Goal: Information Seeking & Learning: Check status

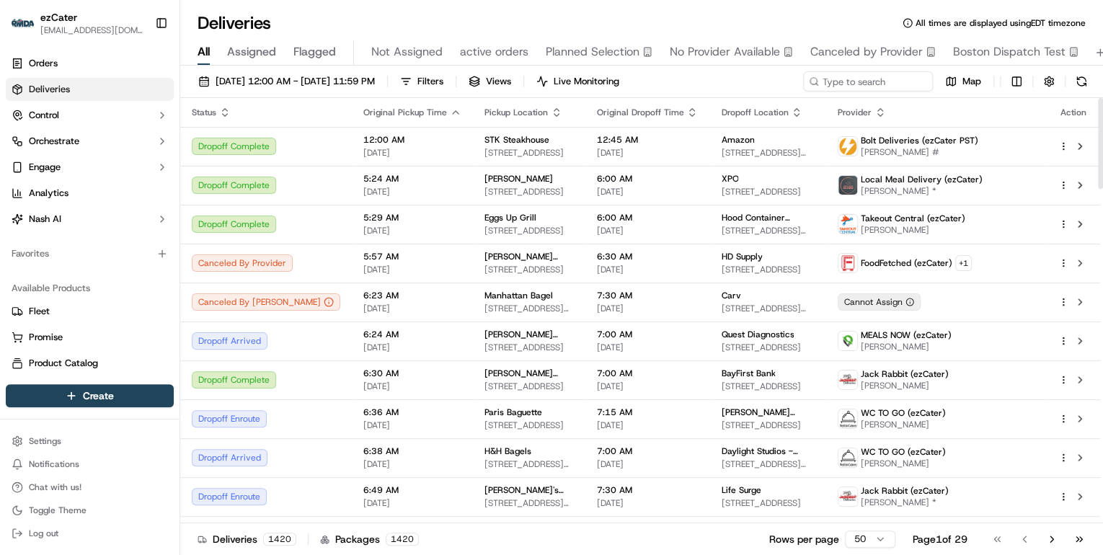
click at [871, 536] on html "ezCater annamariekinao@gmail.com Toggle Sidebar Orders Deliveries Control Orche…" at bounding box center [551, 277] width 1103 height 555
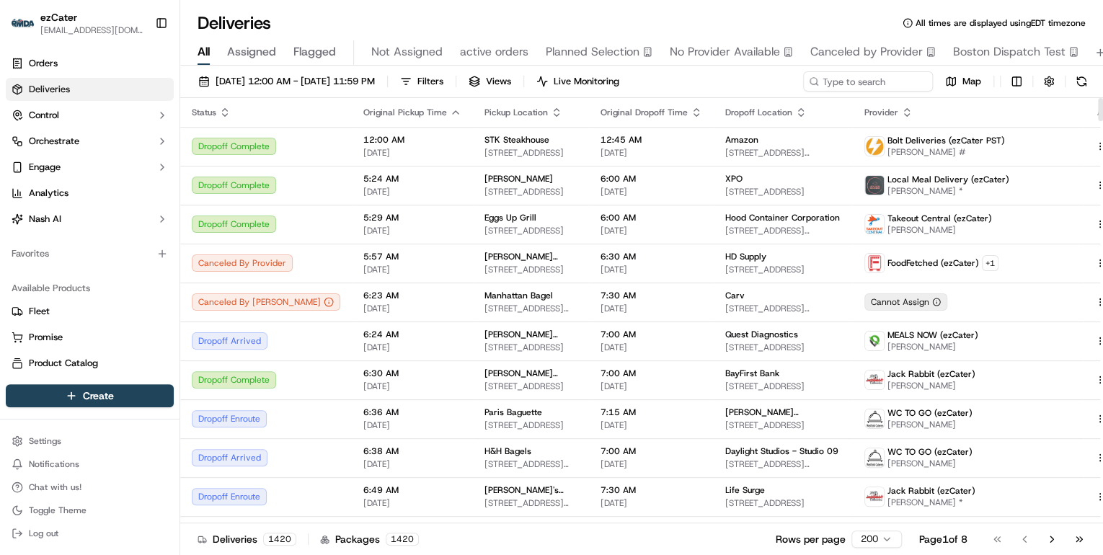
click at [225, 107] on icon "button" at bounding box center [225, 113] width 12 height 12
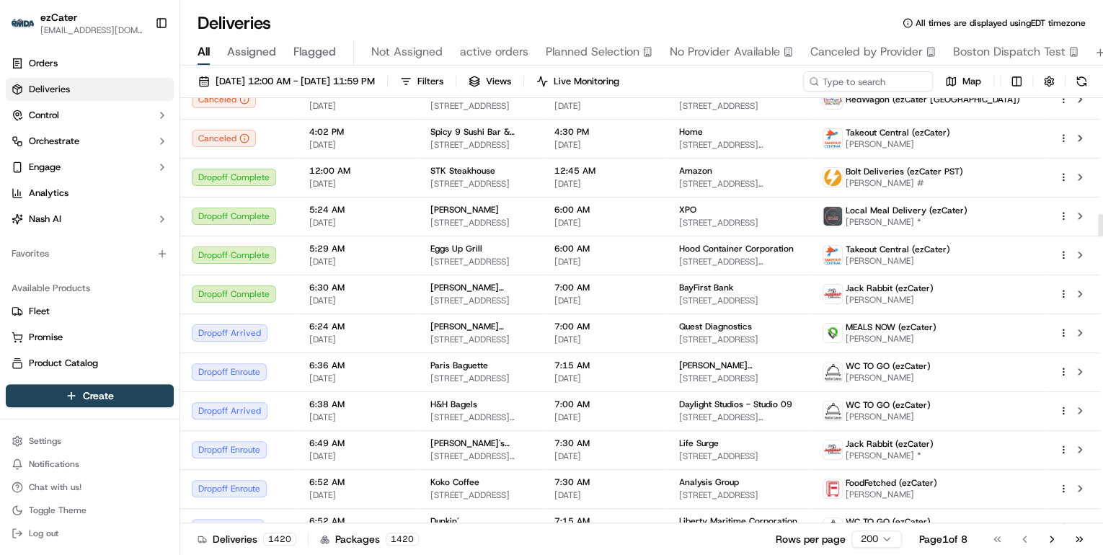
scroll to position [2249, 0]
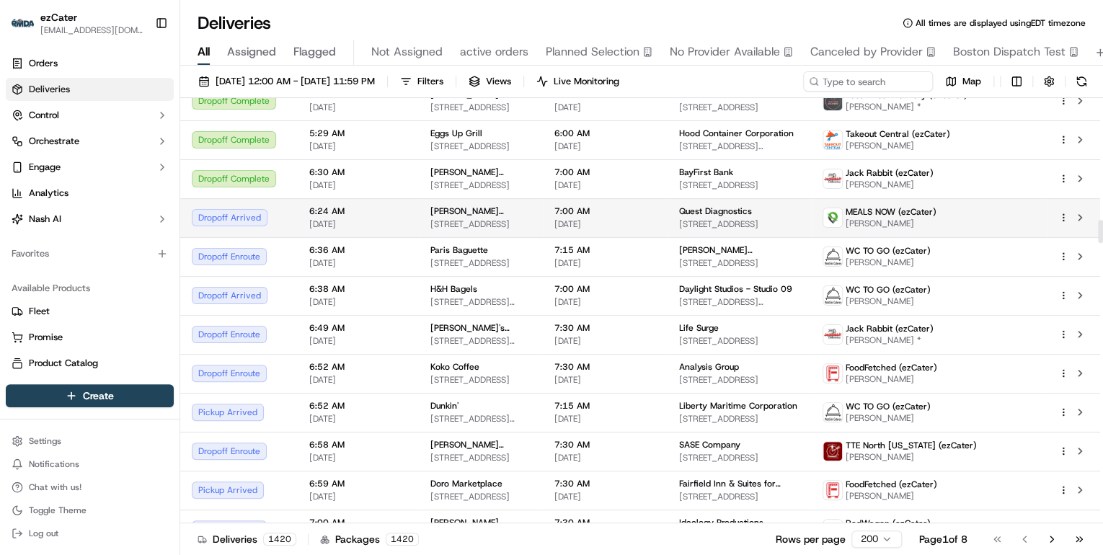
click at [462, 218] on span "[STREET_ADDRESS]" at bounding box center [480, 224] width 101 height 12
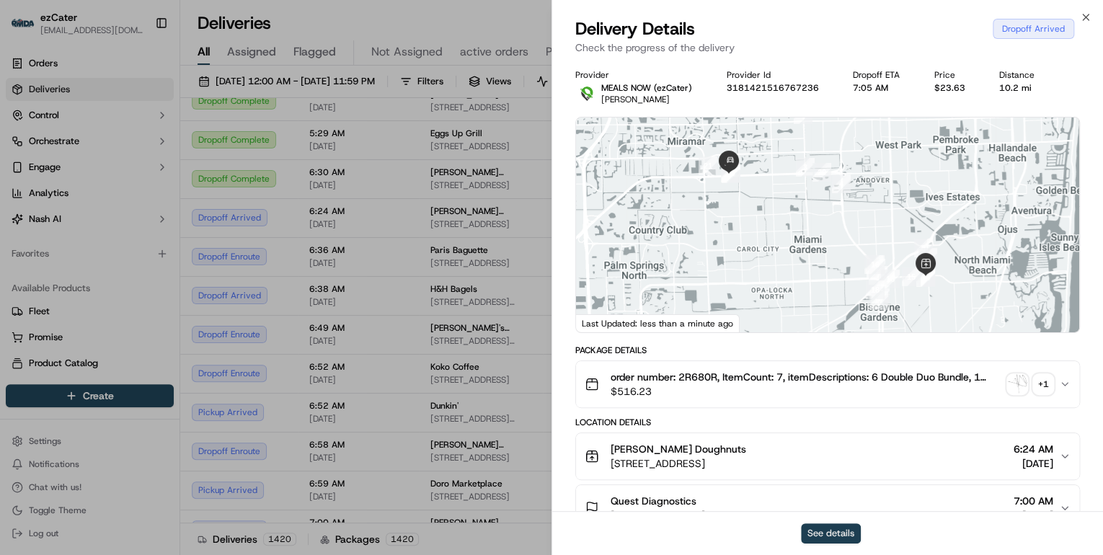
click at [831, 527] on button "See details" at bounding box center [831, 533] width 60 height 20
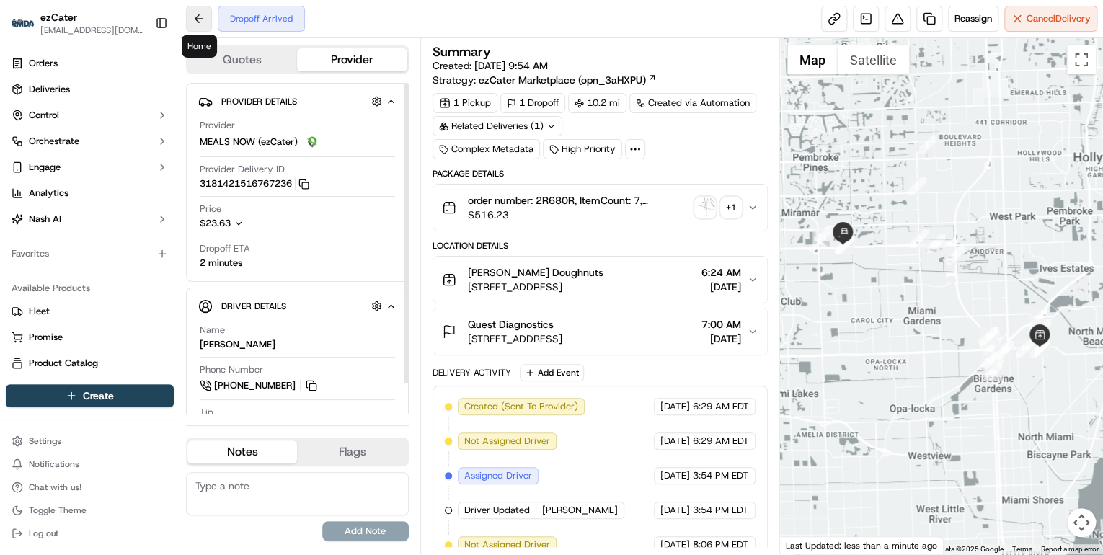
click at [200, 25] on button at bounding box center [199, 19] width 26 height 26
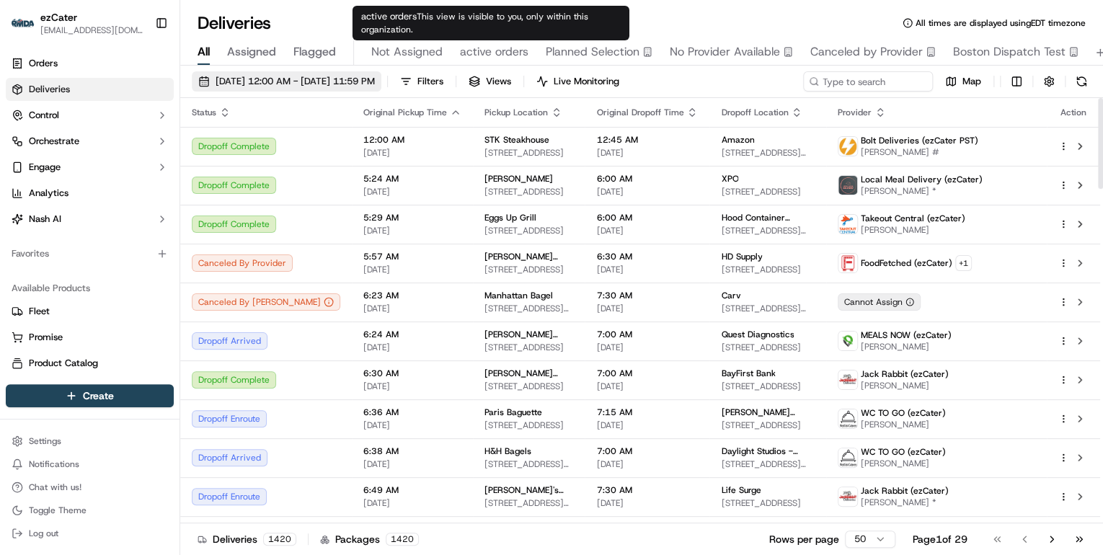
click at [346, 82] on span "[DATE] 12:00 AM - [DATE] 11:59 PM" at bounding box center [295, 81] width 159 height 13
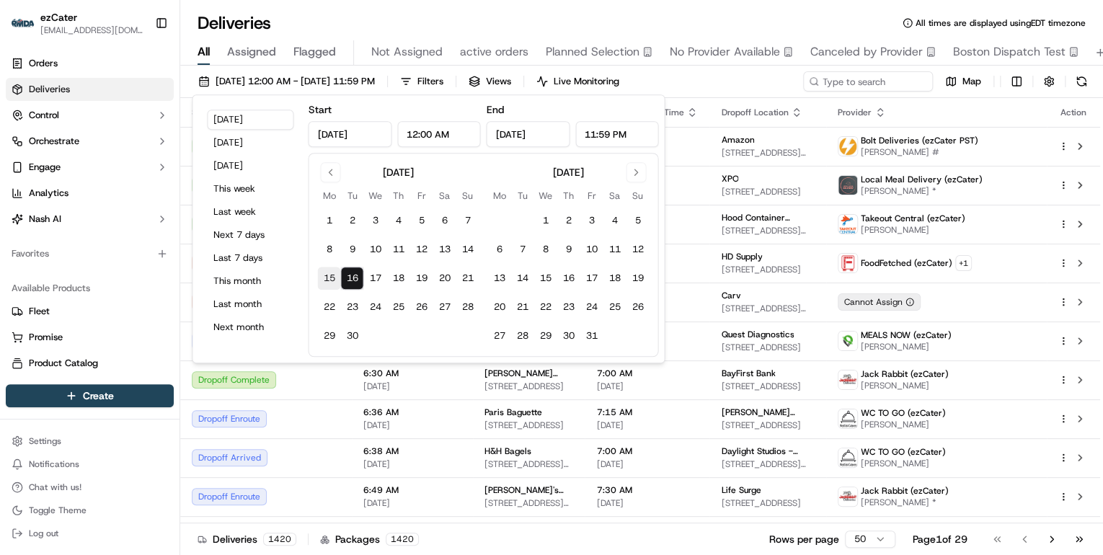
click at [331, 276] on button "15" at bounding box center [328, 278] width 23 height 23
type input "Sep 15, 2025"
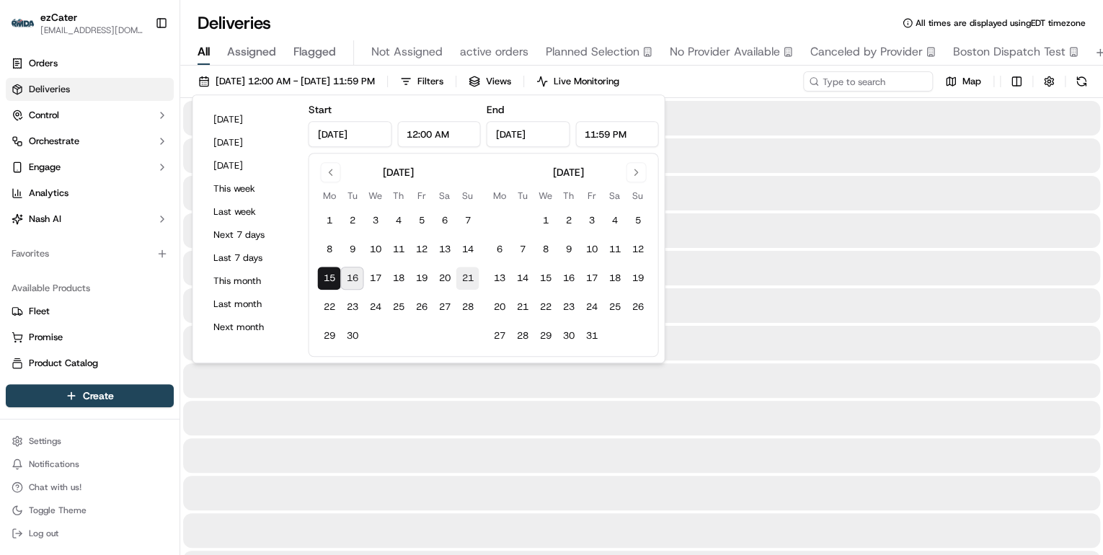
click at [470, 280] on button "21" at bounding box center [467, 278] width 23 height 23
type input "Sep 21, 2025"
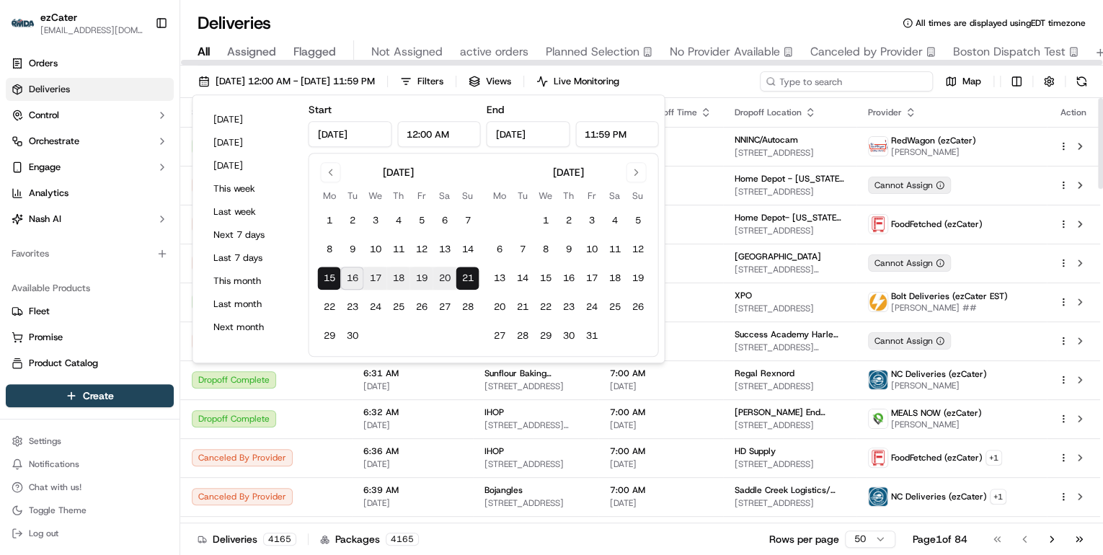
click at [845, 84] on input at bounding box center [846, 81] width 173 height 20
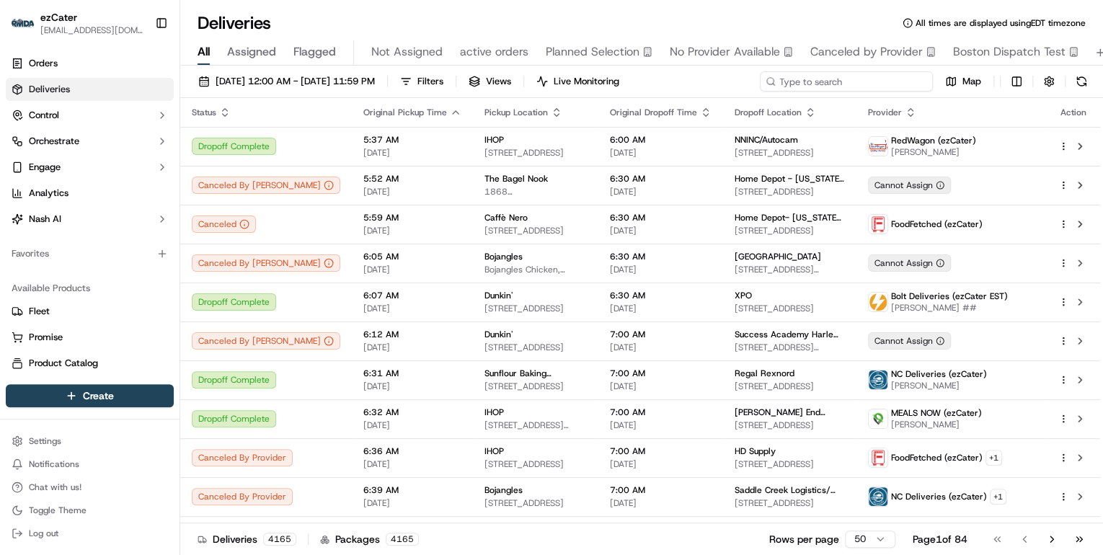
paste input "Q09-75C"
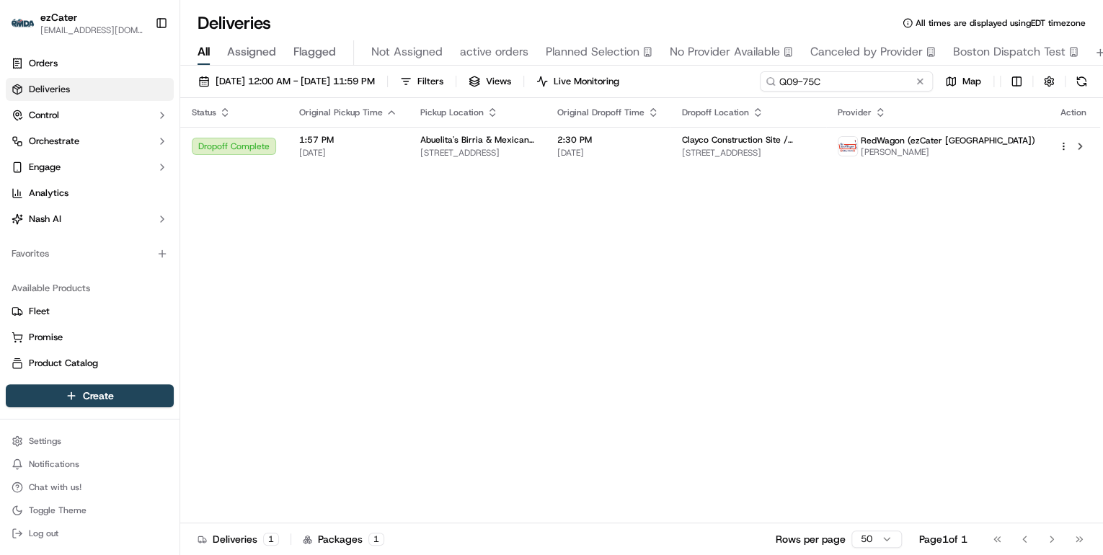
click at [831, 76] on input "Q09-75C" at bounding box center [846, 81] width 173 height 20
drag, startPoint x: 849, startPoint y: 83, endPoint x: 473, endPoint y: 58, distance: 376.5
click at [475, 58] on div "Deliveries All times are displayed using EDT timezone All Assigned Flagged Not …" at bounding box center [641, 277] width 923 height 555
paste input "UTAY6Y"
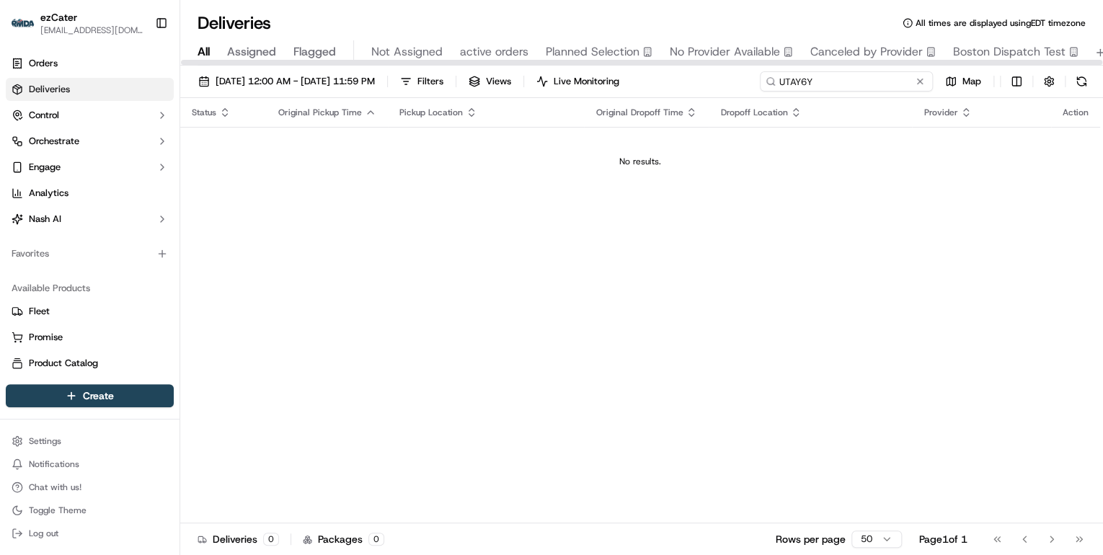
type input "UTAY6Y"
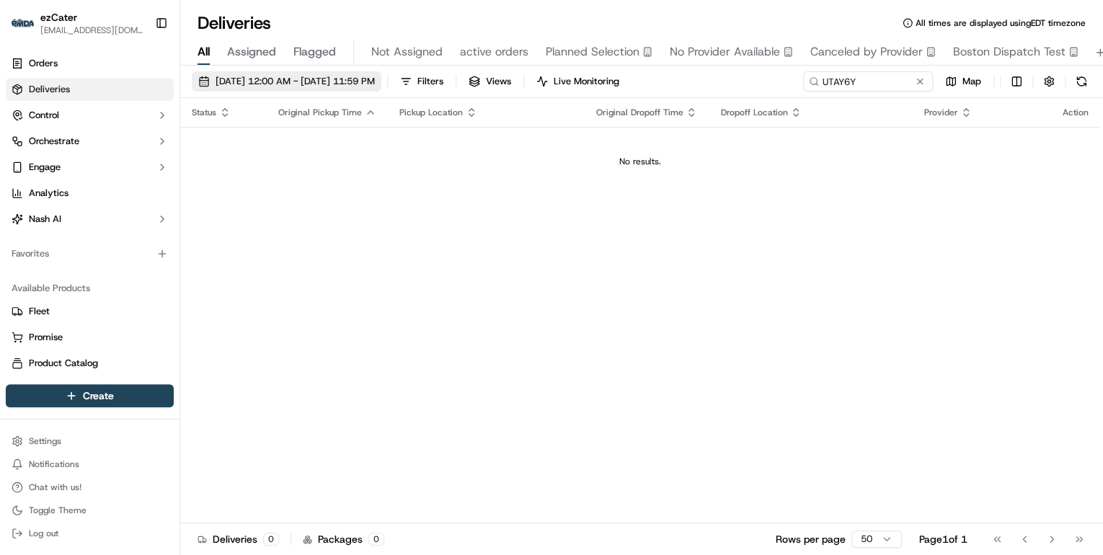
click at [337, 84] on span "09/15/2025 12:00 AM - 09/21/2025 11:59 PM" at bounding box center [295, 81] width 159 height 13
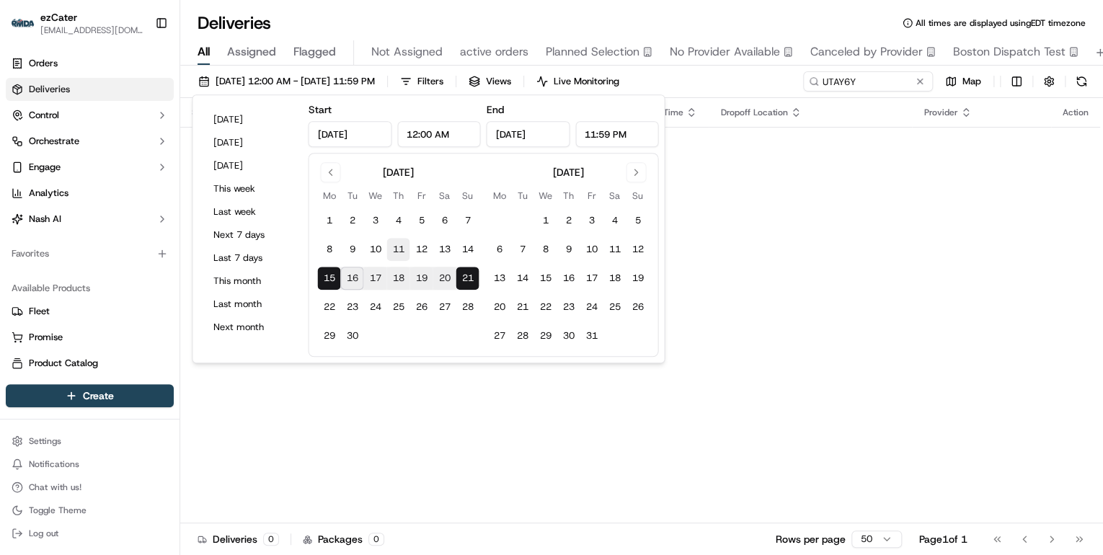
click at [399, 249] on button "11" at bounding box center [397, 249] width 23 height 23
type input "Sep 11, 2025"
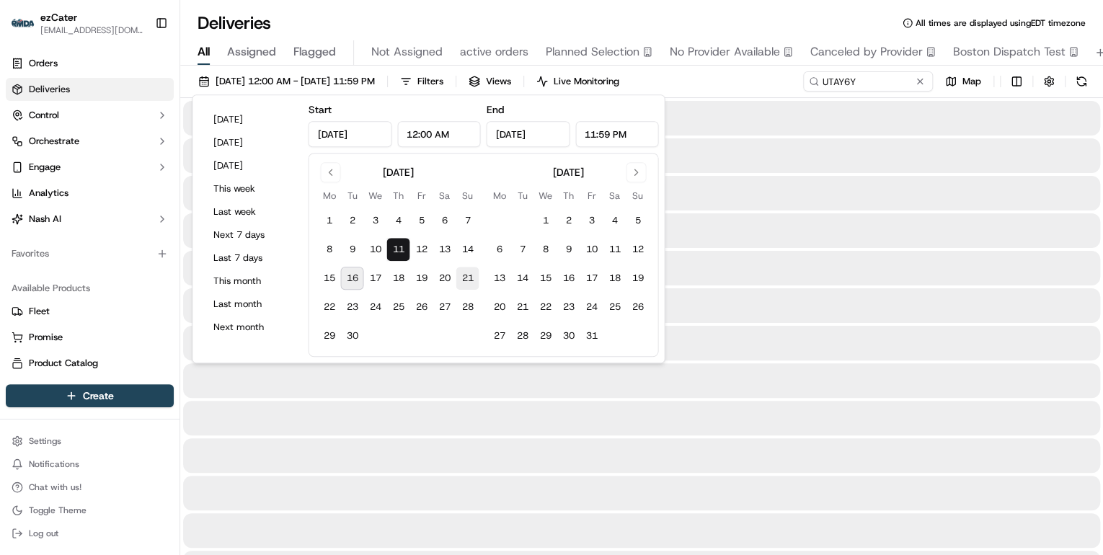
click at [472, 281] on button "21" at bounding box center [467, 278] width 23 height 23
type input "Sep 21, 2025"
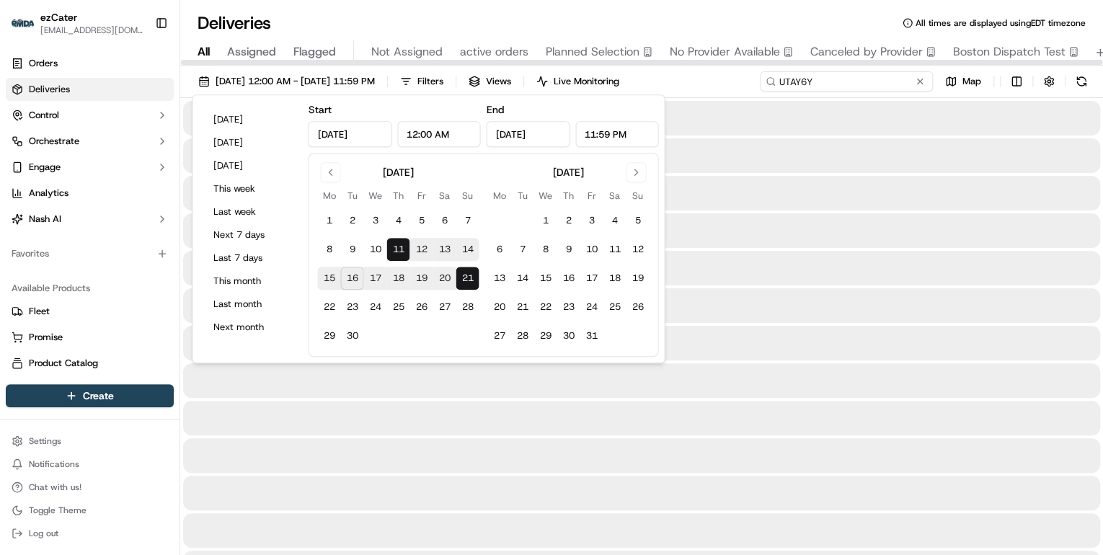
click at [870, 80] on input "UTAY6Y" at bounding box center [846, 81] width 173 height 20
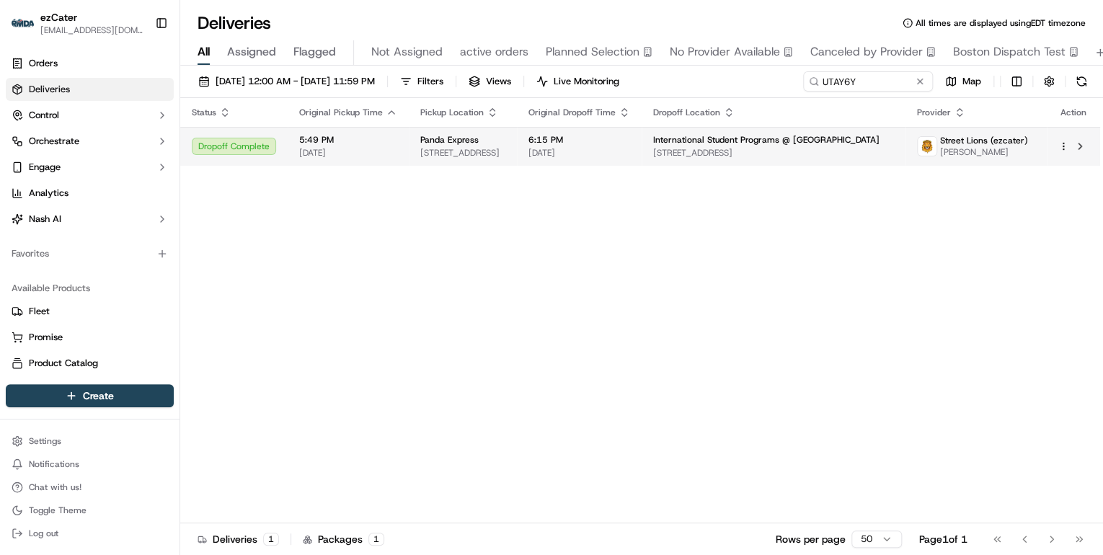
click at [505, 141] on div "Panda Express" at bounding box center [462, 140] width 85 height 12
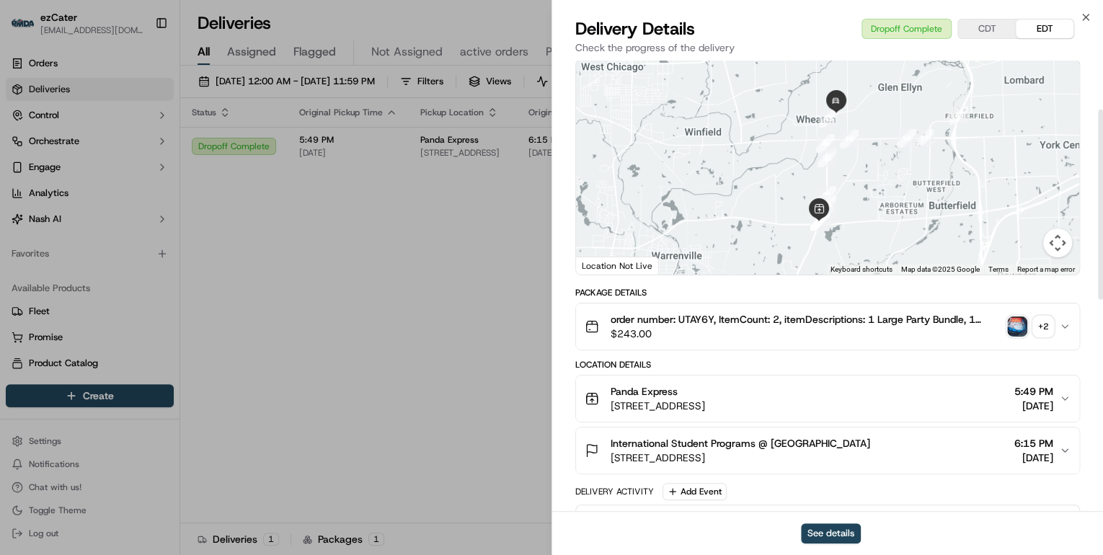
scroll to position [231, 0]
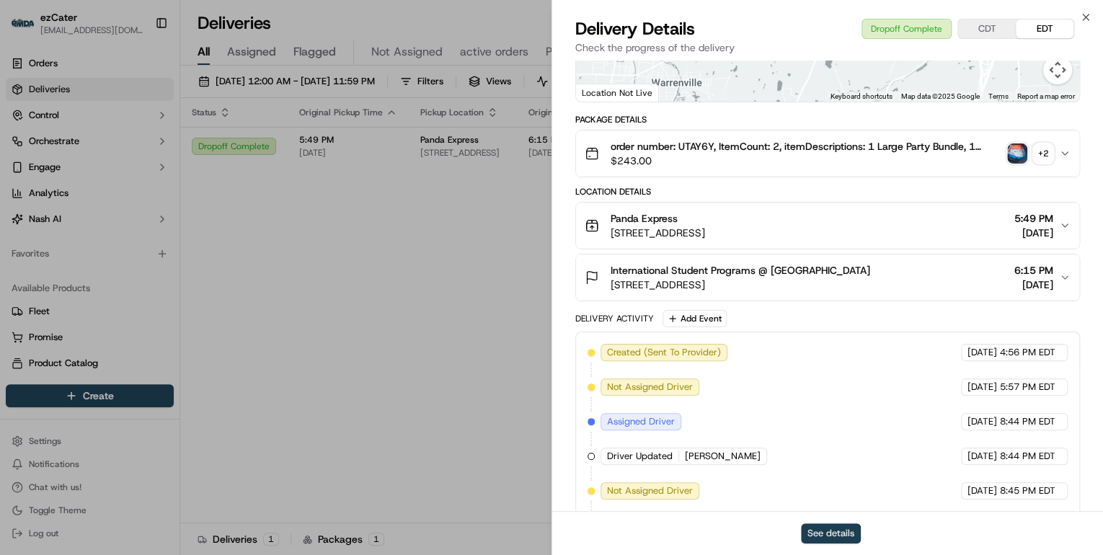
click at [833, 531] on button "See details" at bounding box center [831, 533] width 60 height 20
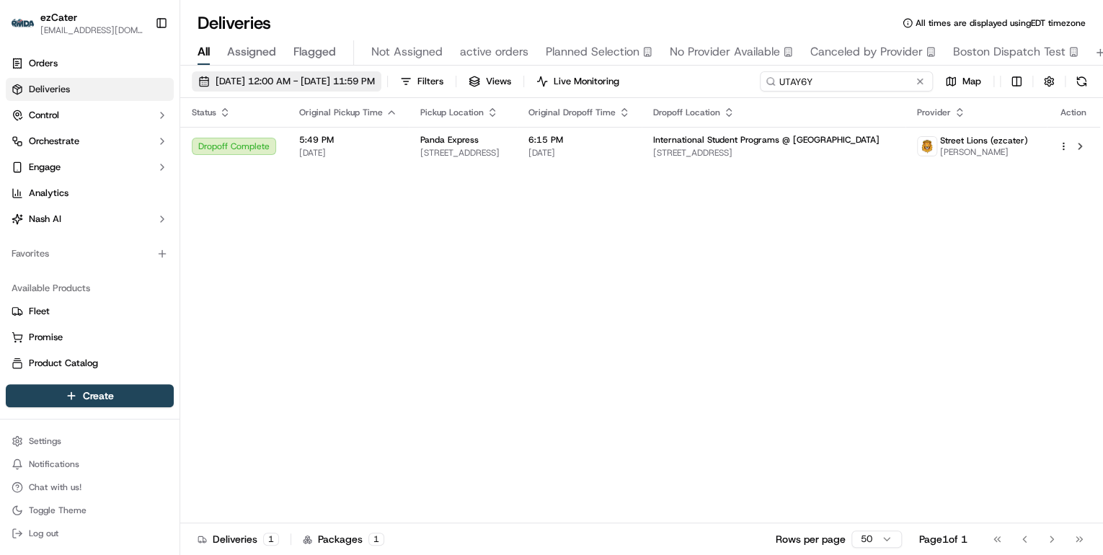
drag, startPoint x: 860, startPoint y: 80, endPoint x: 324, endPoint y: 78, distance: 535.7
click at [324, 78] on div "09/11/2025 12:00 AM - 09/21/2025 11:59 PM Filters Views Live Monitoring UTAY6Y …" at bounding box center [641, 84] width 923 height 27
paste input "PKEEHK"
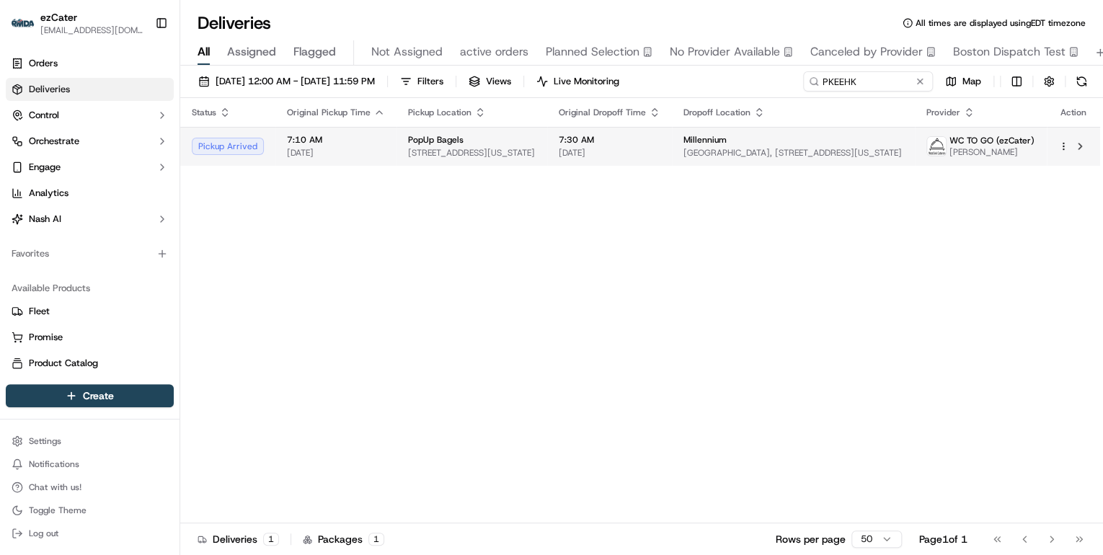
click at [358, 159] on td "7:10 AM 09/16/2025" at bounding box center [335, 146] width 121 height 39
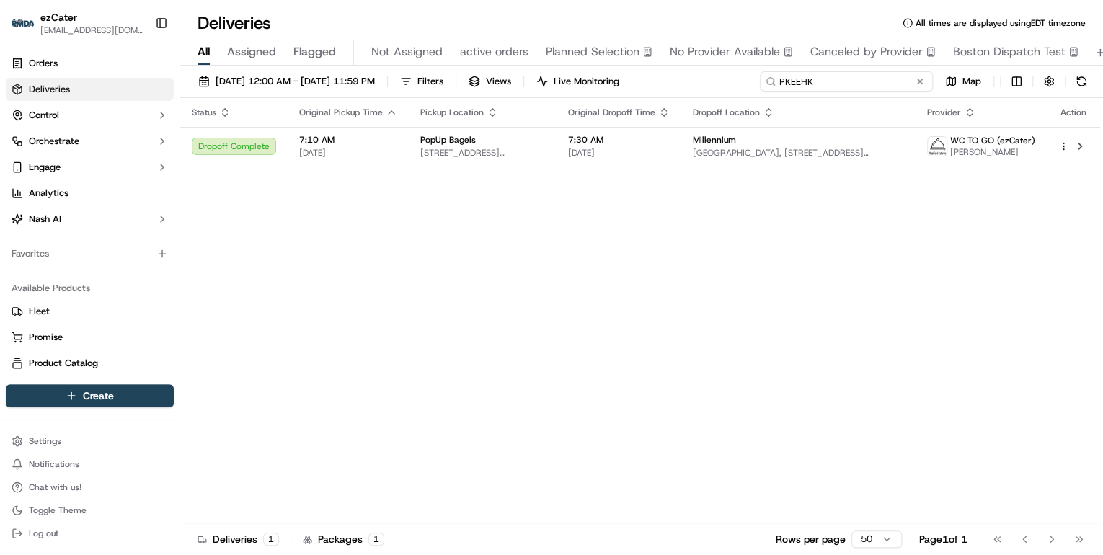
drag, startPoint x: 867, startPoint y: 83, endPoint x: 526, endPoint y: 95, distance: 341.2
click at [527, 94] on div "09/11/2025 12:00 AM - 09/21/2025 11:59 PM Filters Views Live Monitoring PKEEHK …" at bounding box center [641, 84] width 923 height 27
paste input "8MZ88U"
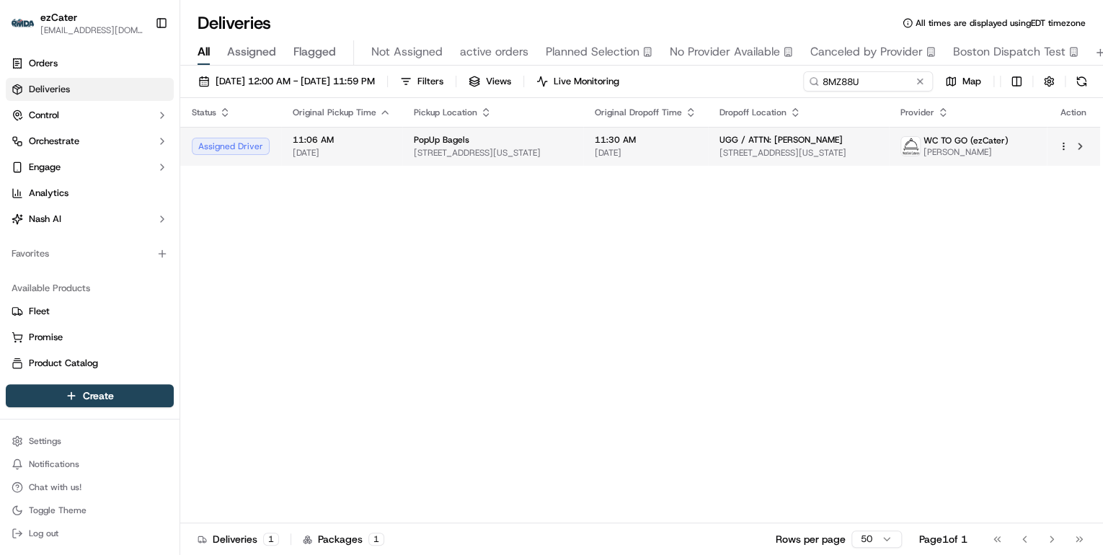
click at [574, 149] on td "PopUp Bagels 139 E 57th St, New York, NY 10155, USA" at bounding box center [492, 146] width 181 height 39
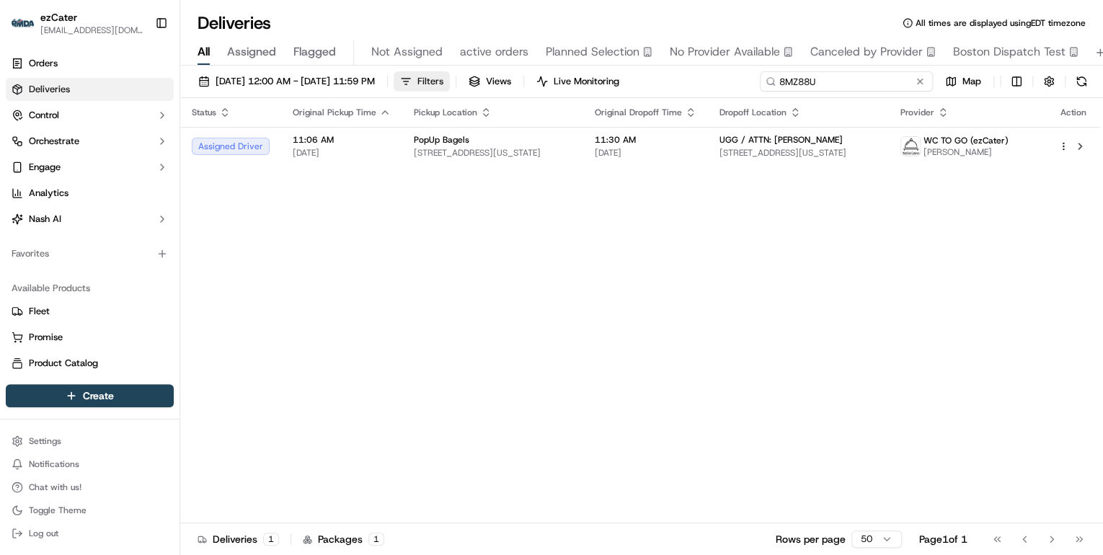
drag, startPoint x: 880, startPoint y: 81, endPoint x: 473, endPoint y: 84, distance: 407.4
click at [473, 84] on div "09/11/2025 12:00 AM - 09/21/2025 11:59 PM Filters Views Live Monitoring 8MZ88U …" at bounding box center [641, 84] width 923 height 27
paste input "P6X0TW"
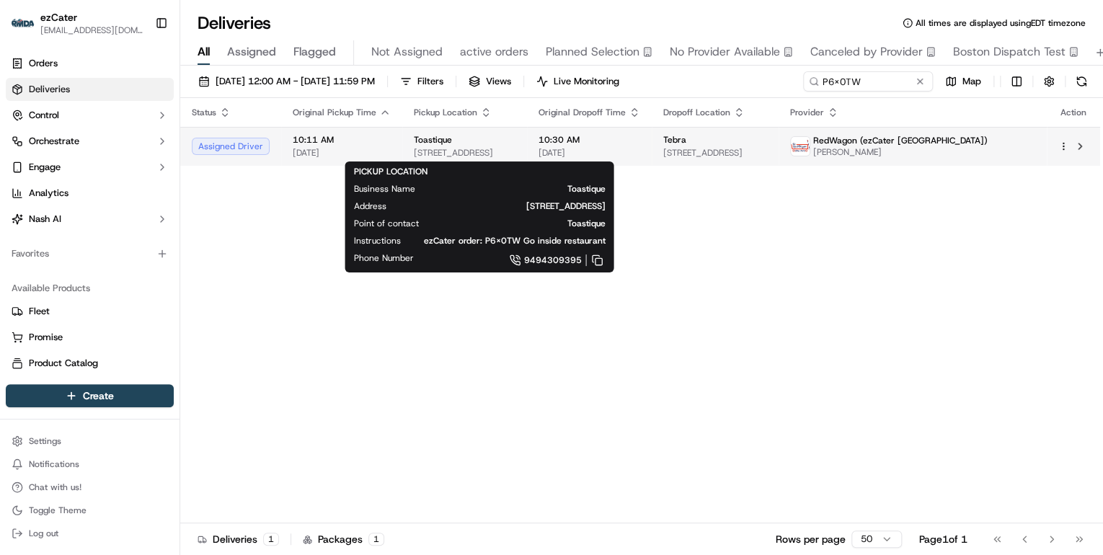
click at [450, 148] on span "226 Marine Ave, Balboa Island, CA 92662, USA" at bounding box center [465, 153] width 102 height 12
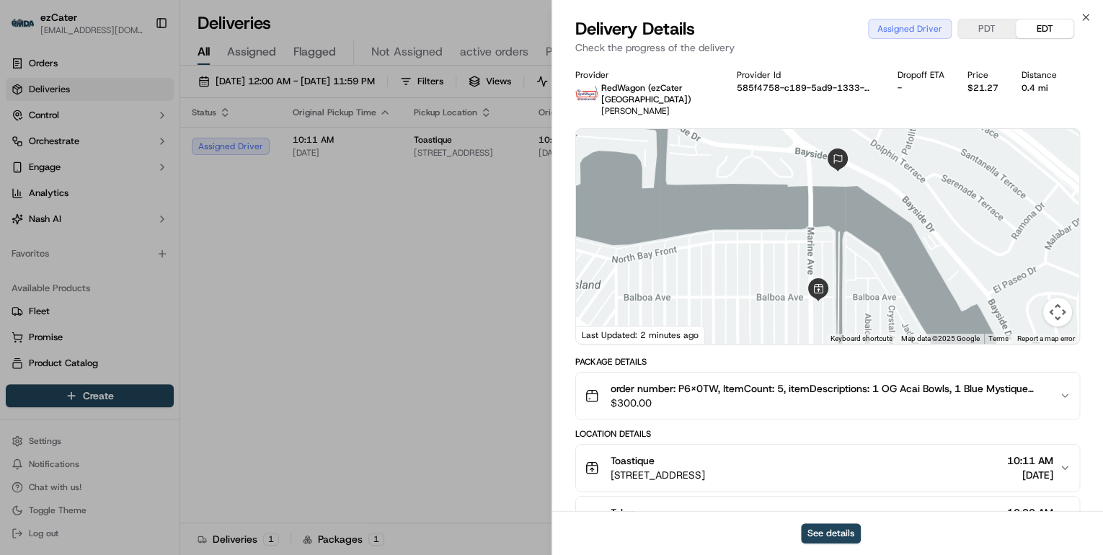
scroll to position [58, 0]
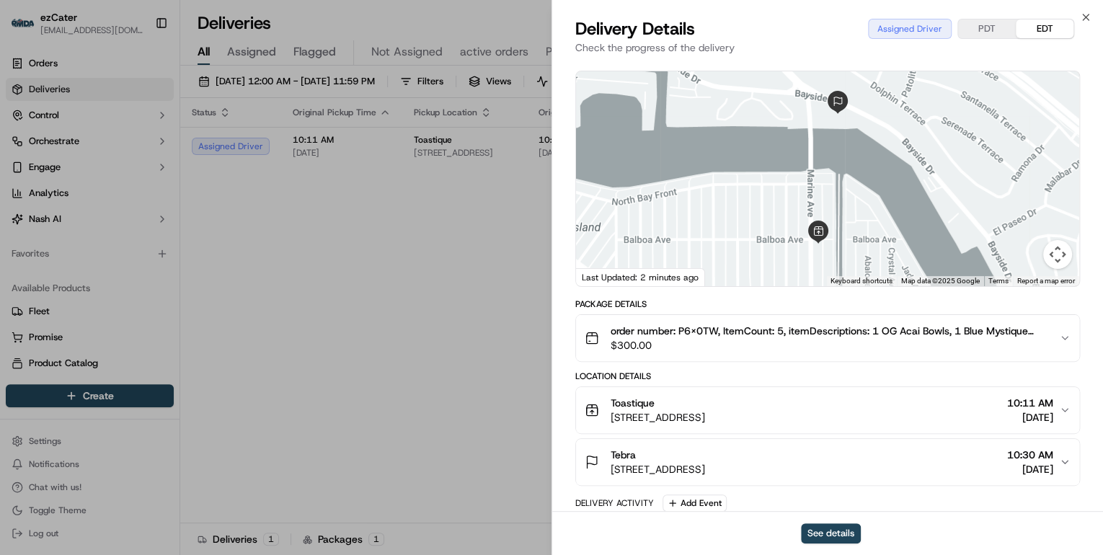
click at [981, 29] on button "PDT" at bounding box center [987, 28] width 58 height 19
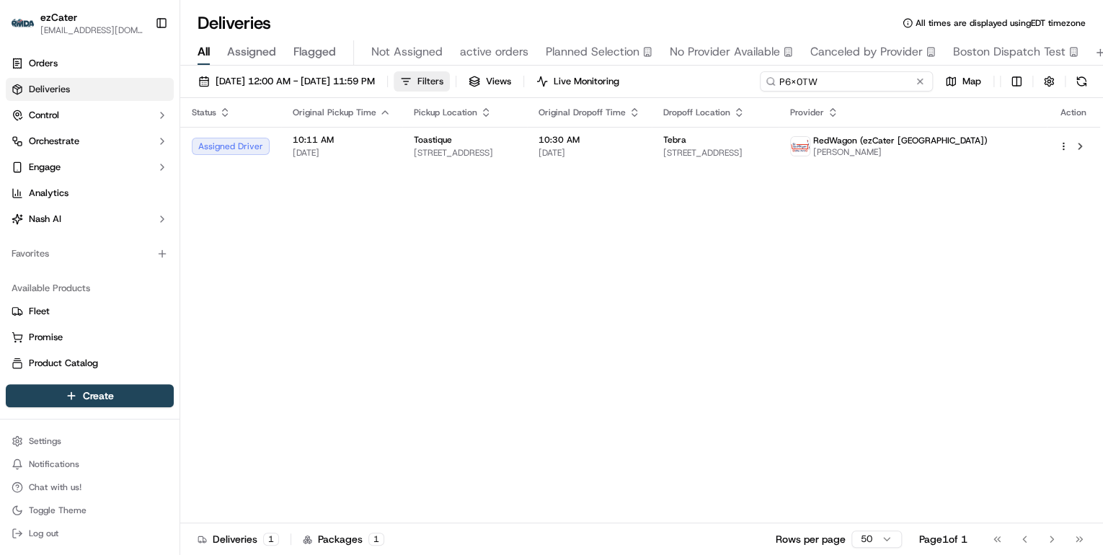
drag, startPoint x: 867, startPoint y: 85, endPoint x: 465, endPoint y: 90, distance: 402.3
click at [467, 91] on div "09/11/2025 12:00 AM - 09/21/2025 11:59 PM Filters Views Live Monitoring P6X0TW …" at bounding box center [641, 84] width 923 height 27
paste input "62A8TT"
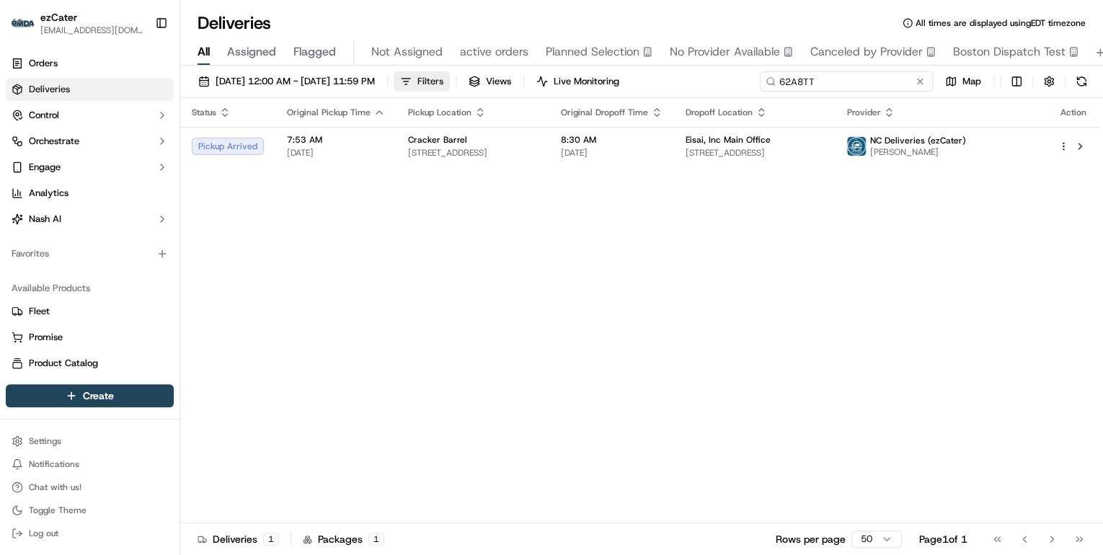
drag, startPoint x: 852, startPoint y: 76, endPoint x: 456, endPoint y: 90, distance: 396.0
click at [469, 92] on div "09/11/2025 12:00 AM - 09/21/2025 11:59 PM Filters Views Live Monitoring 62A8TT …" at bounding box center [641, 84] width 923 height 27
paste input "P6X0TW"
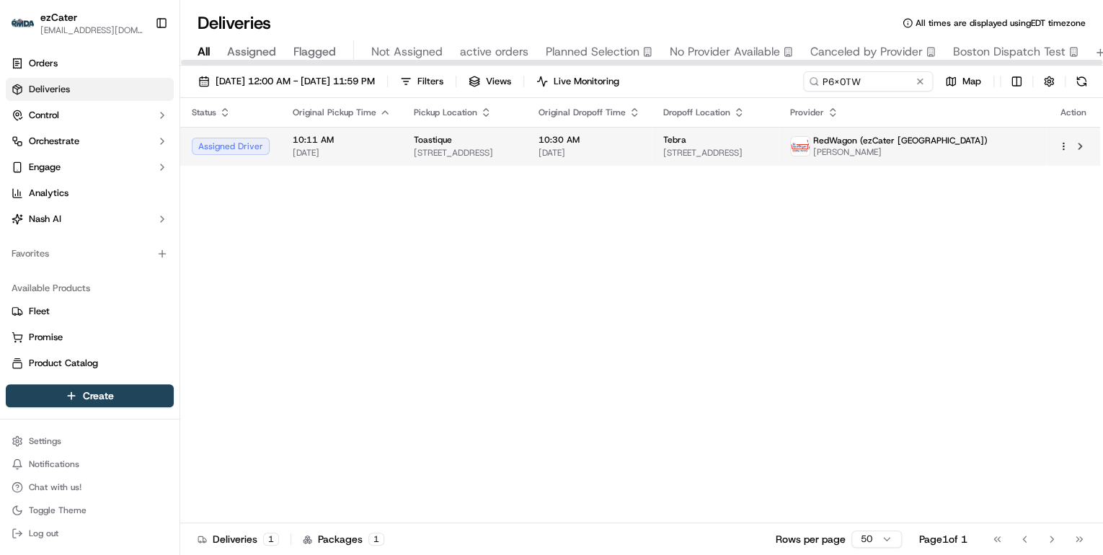
click at [510, 156] on span "226 Marine Ave, Balboa Island, CA 92662, USA" at bounding box center [465, 153] width 102 height 12
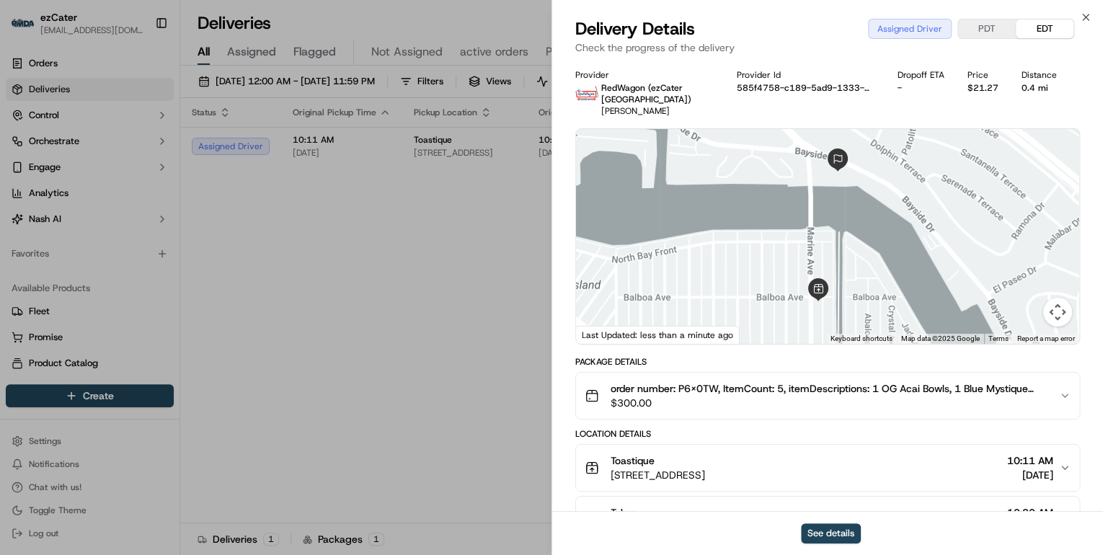
scroll to position [58, 0]
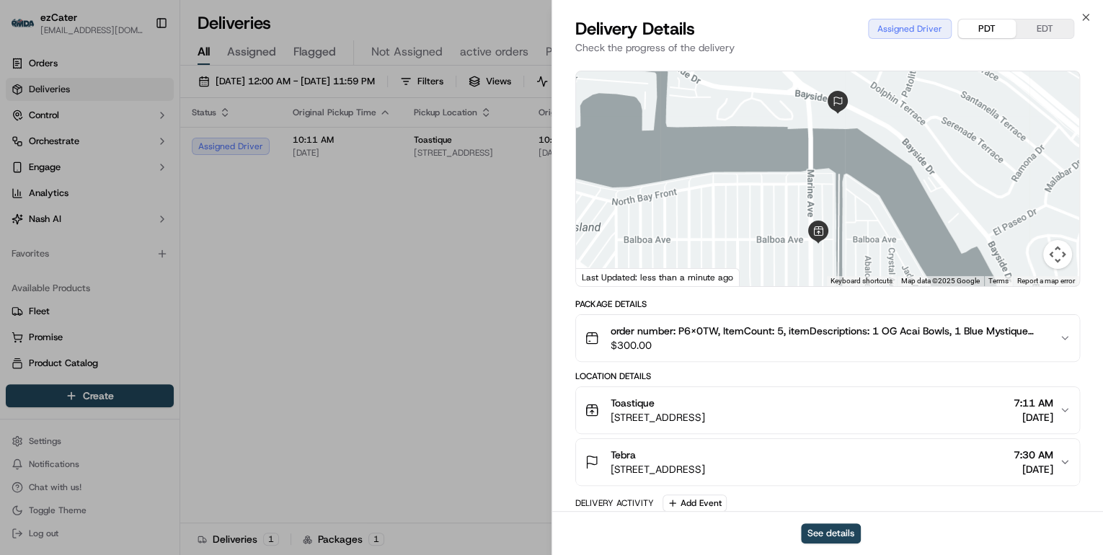
click at [995, 31] on button "PDT" at bounding box center [987, 28] width 58 height 19
click at [1041, 29] on button "EDT" at bounding box center [1045, 28] width 58 height 19
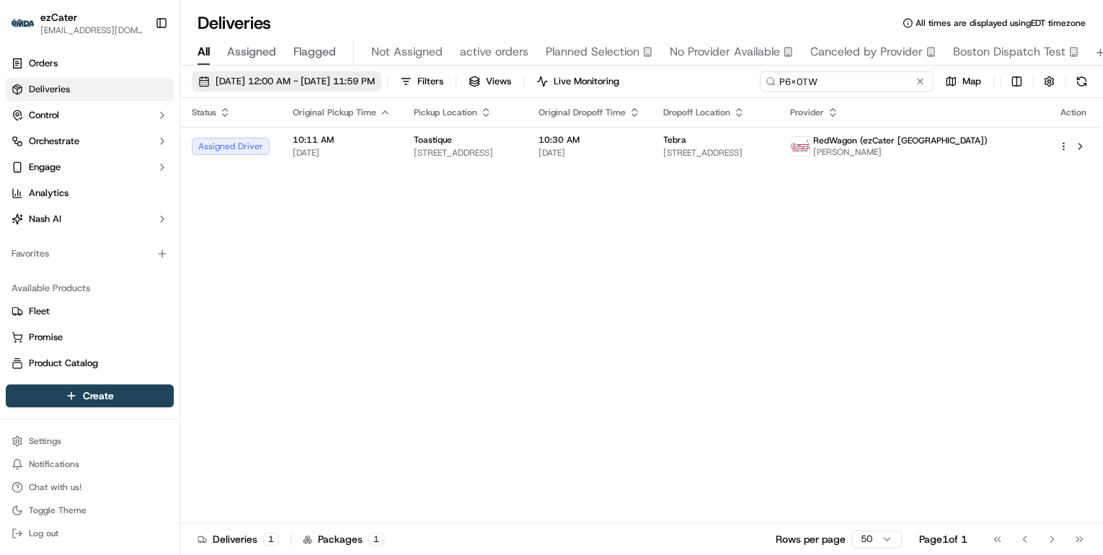
drag, startPoint x: 871, startPoint y: 81, endPoint x: 318, endPoint y: 81, distance: 553.0
click at [319, 81] on div "09/11/2025 12:00 AM - 09/21/2025 11:59 PM Filters Views Live Monitoring P6X0TW …" at bounding box center [641, 84] width 923 height 27
paste input "Z302UF"
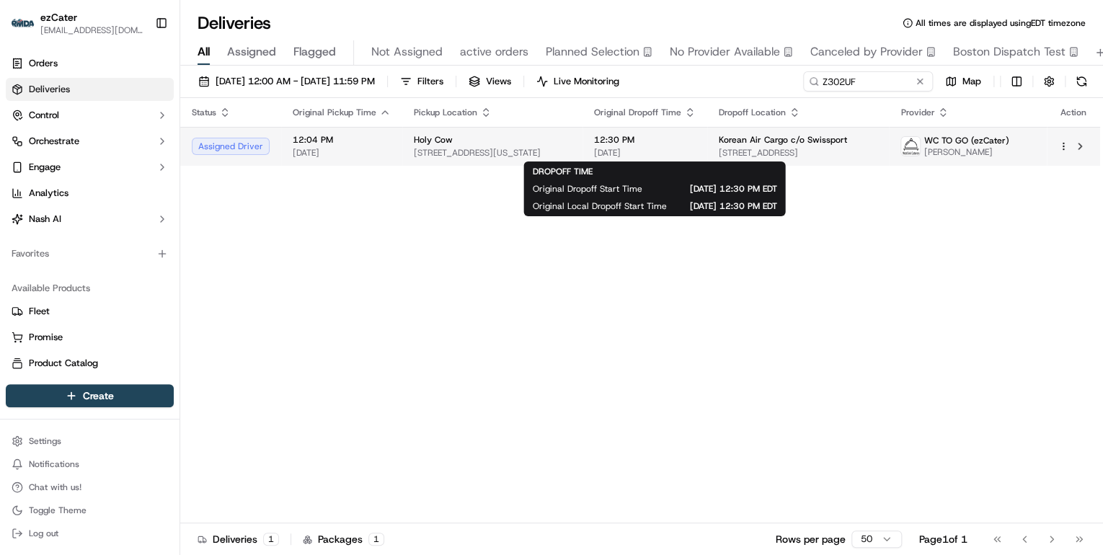
click at [622, 150] on span "[DATE]" at bounding box center [645, 153] width 102 height 12
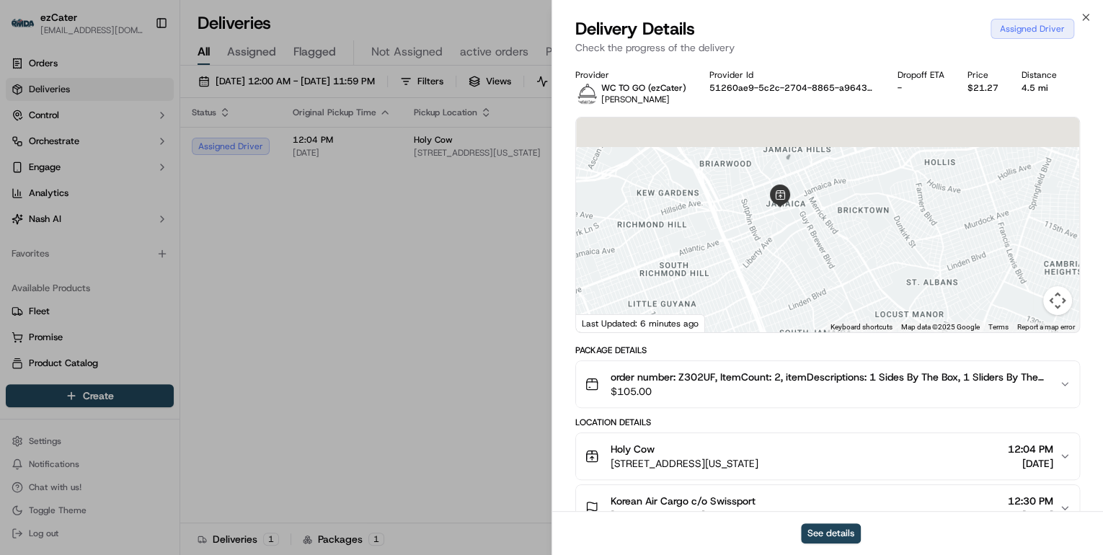
drag, startPoint x: 841, startPoint y: 173, endPoint x: 797, endPoint y: 252, distance: 90.7
click at [797, 252] on div at bounding box center [827, 225] width 503 height 215
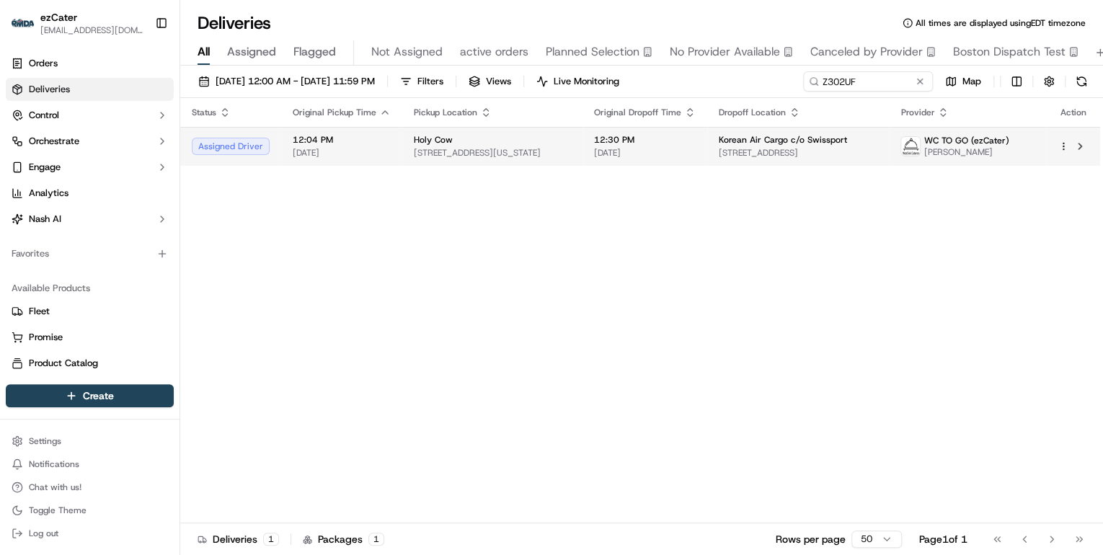
click at [437, 151] on span "[STREET_ADDRESS][US_STATE]" at bounding box center [492, 153] width 157 height 12
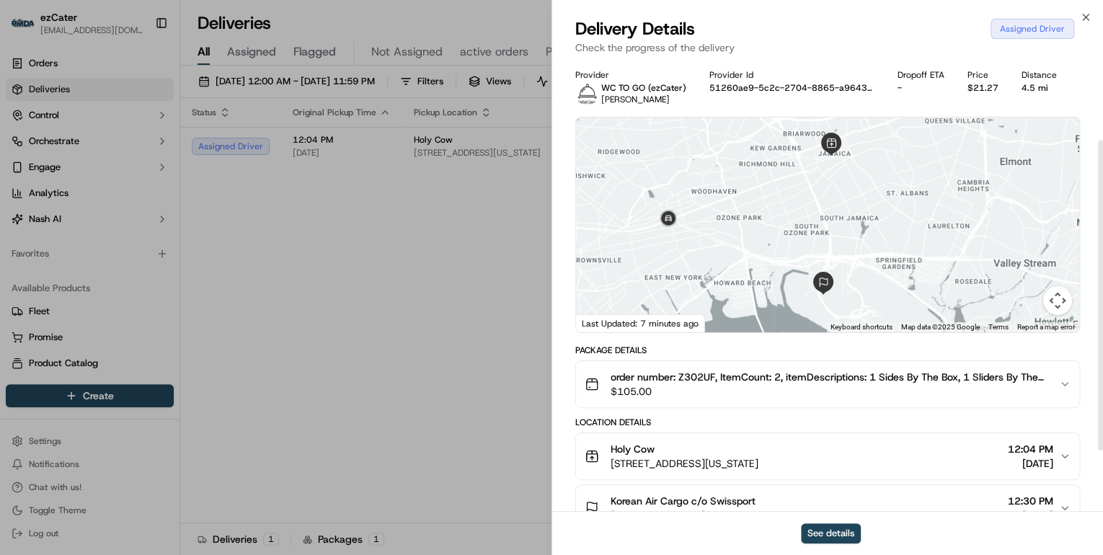
scroll to position [115, 0]
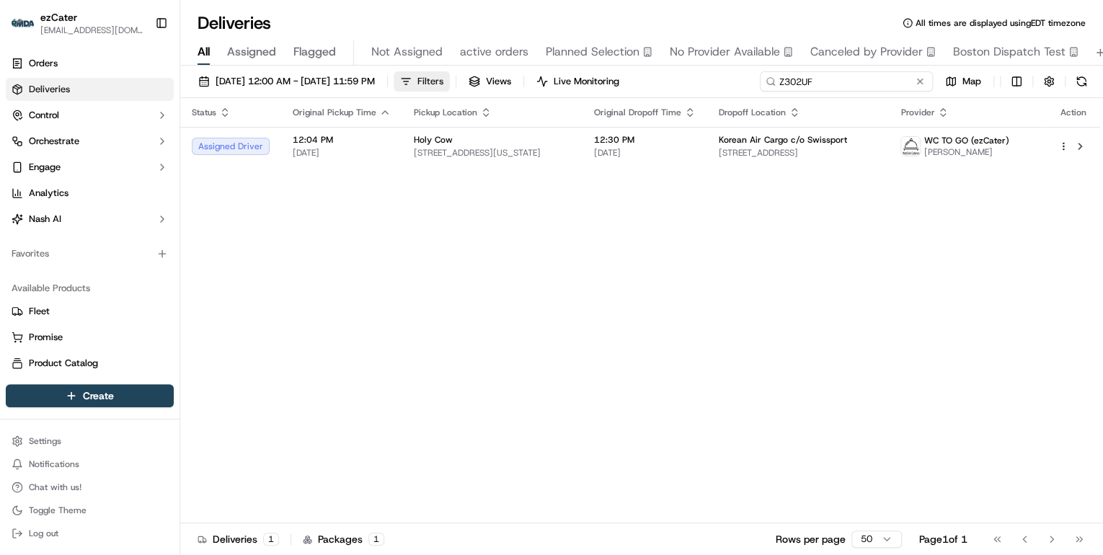
drag, startPoint x: 876, startPoint y: 81, endPoint x: 494, endPoint y: 76, distance: 382.1
click at [494, 76] on div "09/11/2025 12:00 AM - 09/21/2025 11:59 PM Filters Views Live Monitoring Z302UF …" at bounding box center [641, 84] width 923 height 27
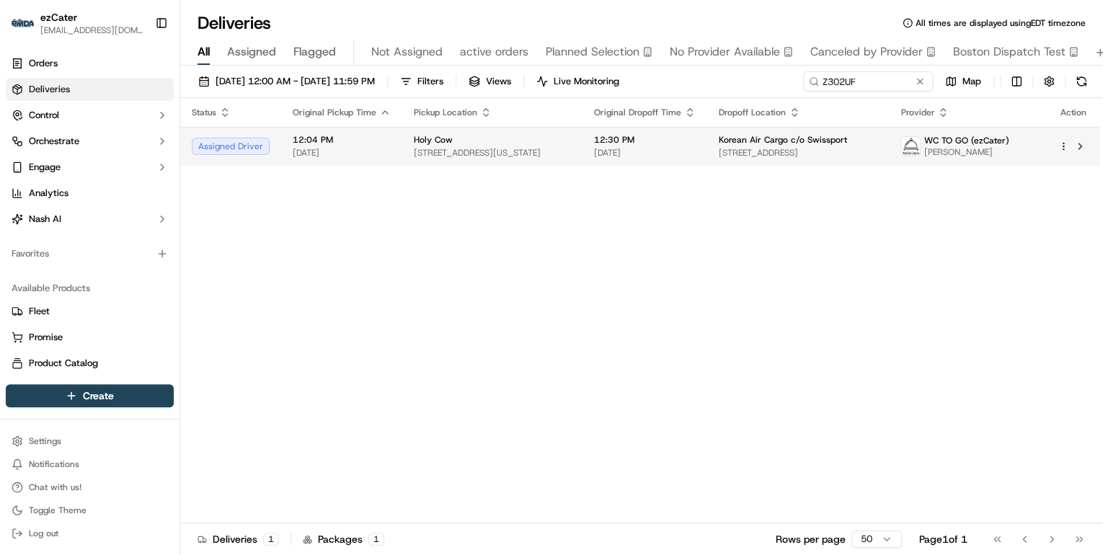
click at [492, 149] on span "[STREET_ADDRESS][US_STATE]" at bounding box center [492, 153] width 157 height 12
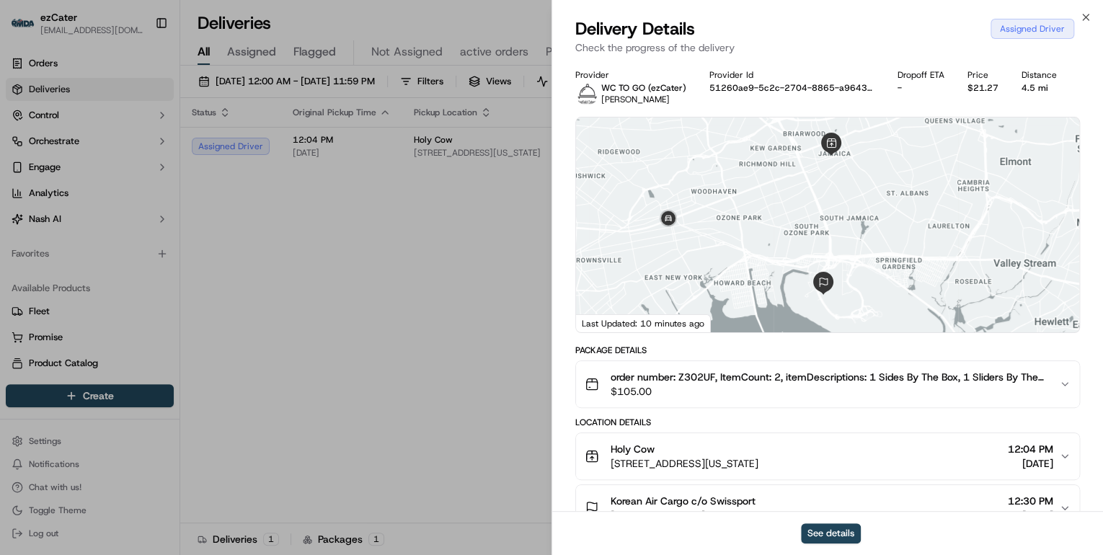
scroll to position [173, 0]
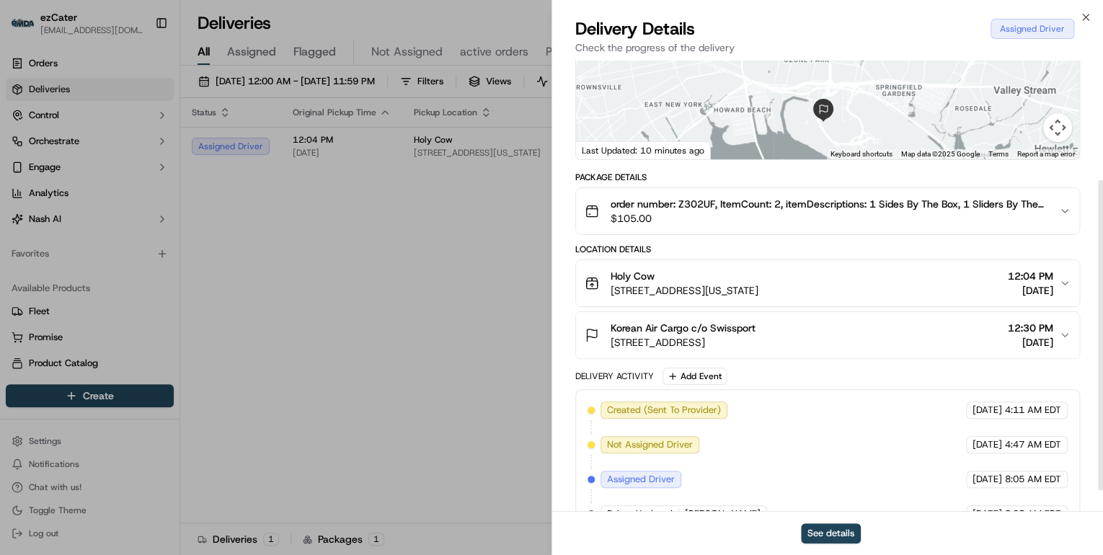
click at [758, 287] on span "[STREET_ADDRESS][US_STATE]" at bounding box center [685, 290] width 148 height 14
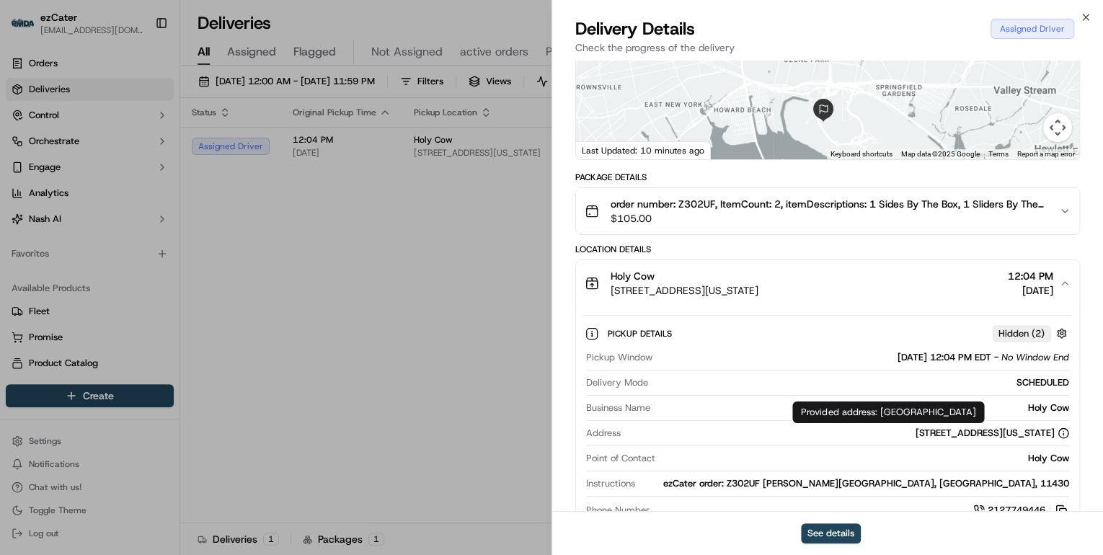
drag, startPoint x: 1050, startPoint y: 413, endPoint x: 880, endPoint y: 412, distance: 170.1
click at [880, 412] on div "Provided address: JFK Terminal 7, Jamaica, NY 11430, USA Provided address: JFK …" at bounding box center [888, 413] width 192 height 22
copy div "JFK Terminal 7, Jamaica, NY 11430, USA"
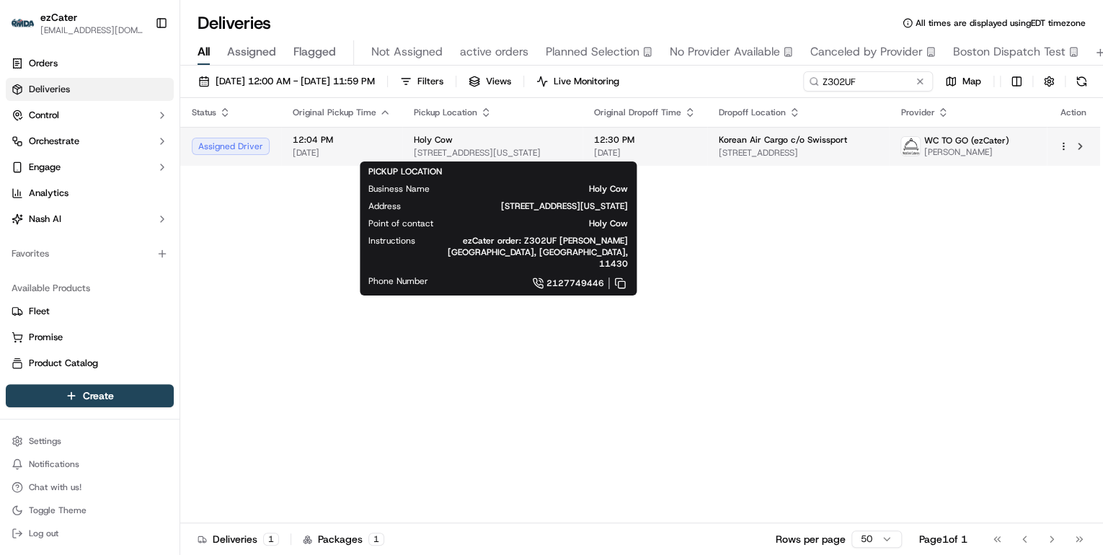
click at [476, 143] on div "Holy Cow" at bounding box center [492, 140] width 157 height 12
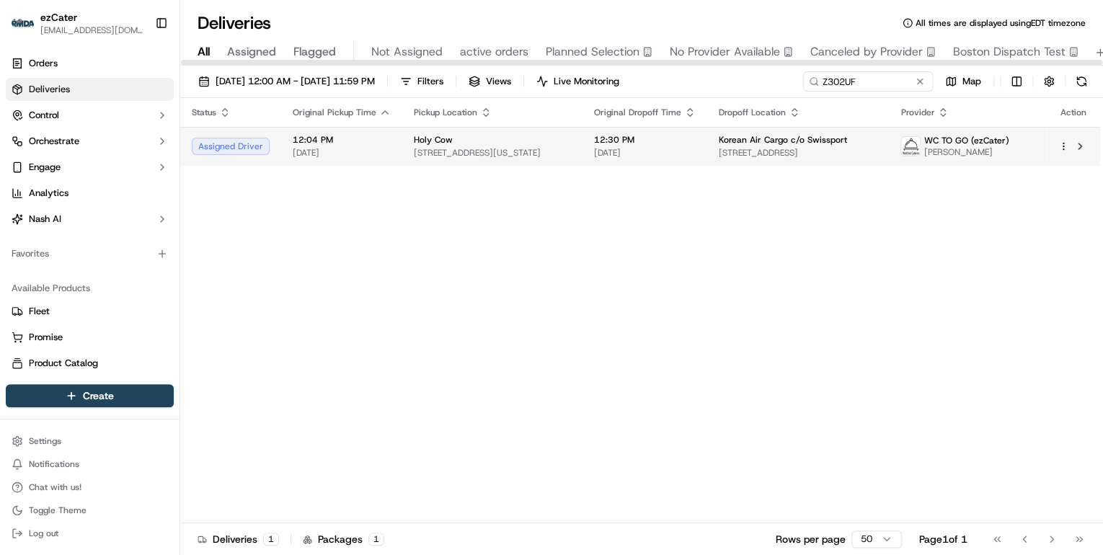
click at [528, 147] on span "[STREET_ADDRESS][US_STATE]" at bounding box center [492, 153] width 157 height 12
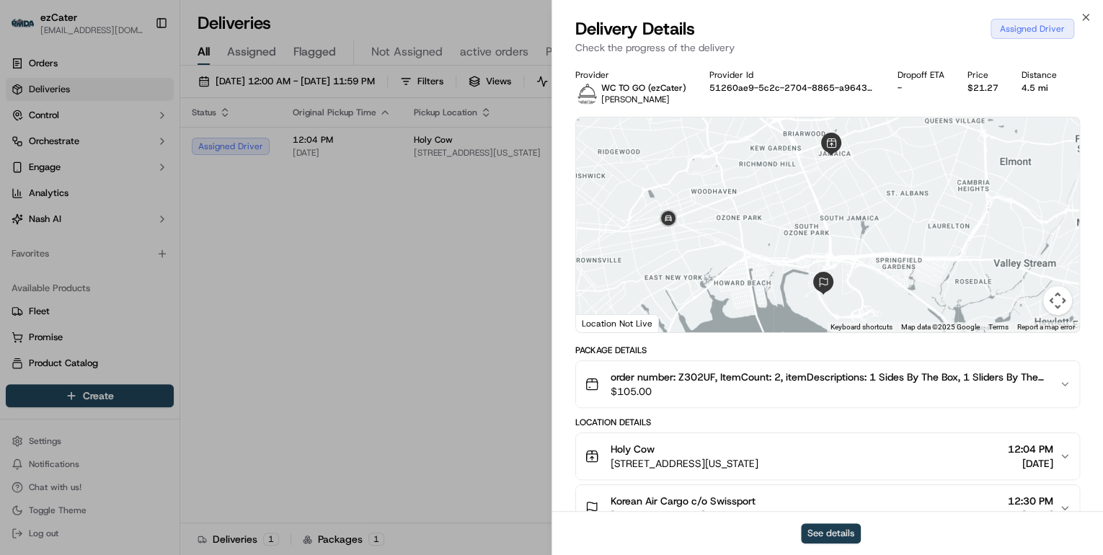
click at [837, 528] on button "See details" at bounding box center [831, 533] width 60 height 20
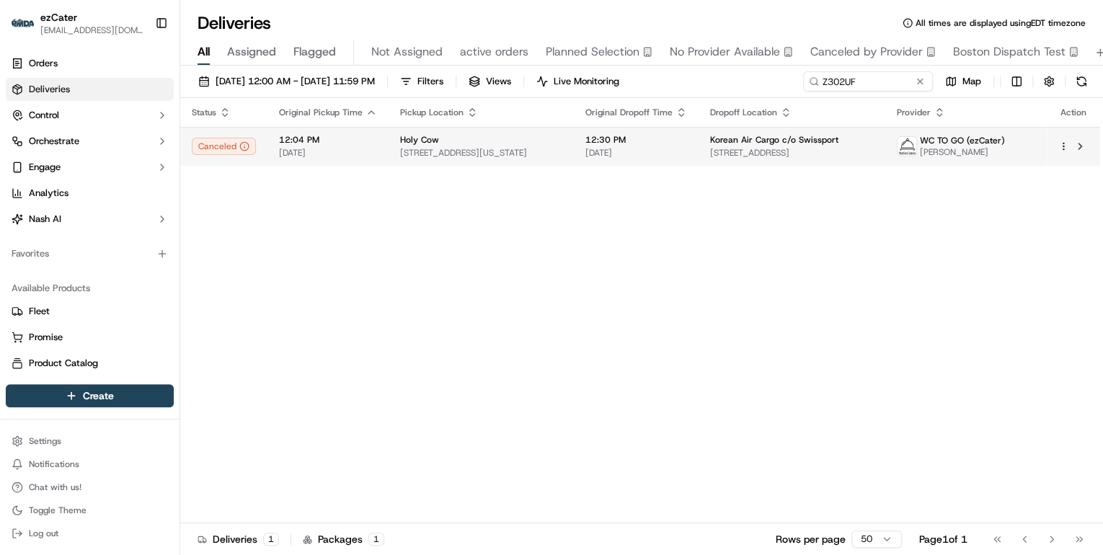
click at [500, 144] on div "Holy Cow" at bounding box center [481, 140] width 162 height 12
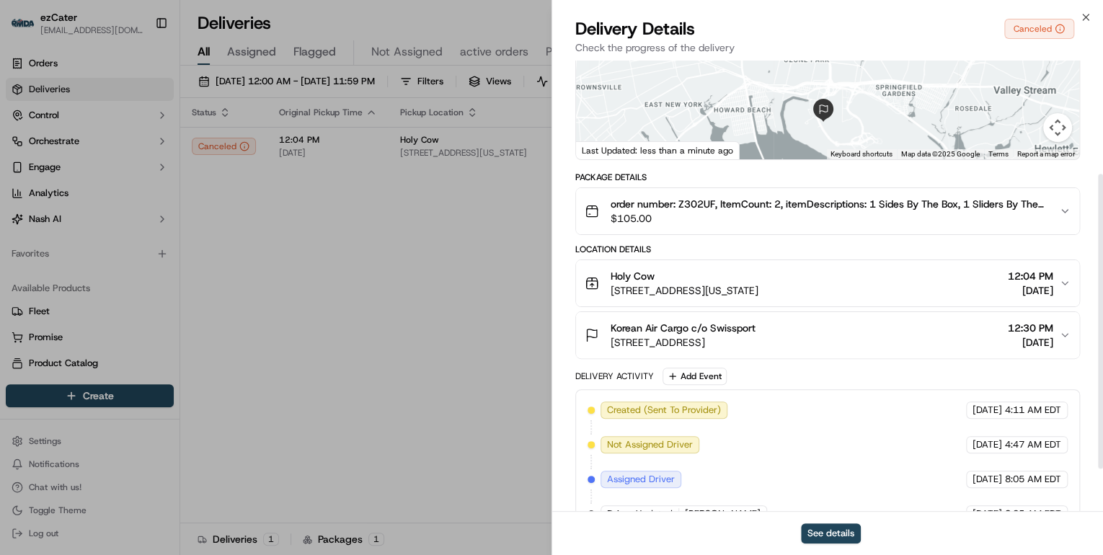
scroll to position [237, 0]
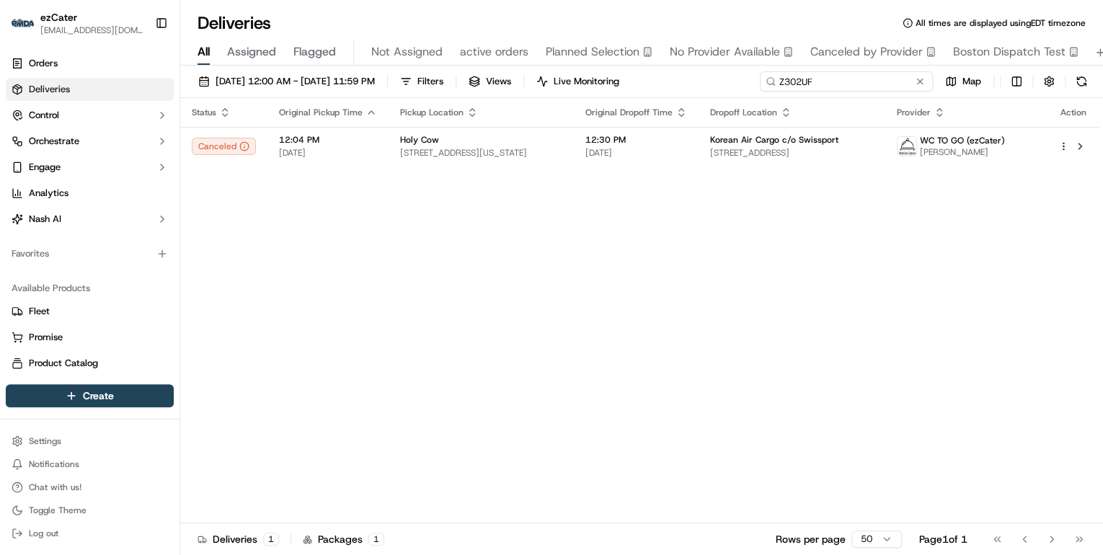
drag, startPoint x: 865, startPoint y: 84, endPoint x: 383, endPoint y: 69, distance: 482.5
click at [397, 64] on div "Deliveries All times are displayed using EDT timezone All Assigned Flagged Not …" at bounding box center [641, 277] width 923 height 555
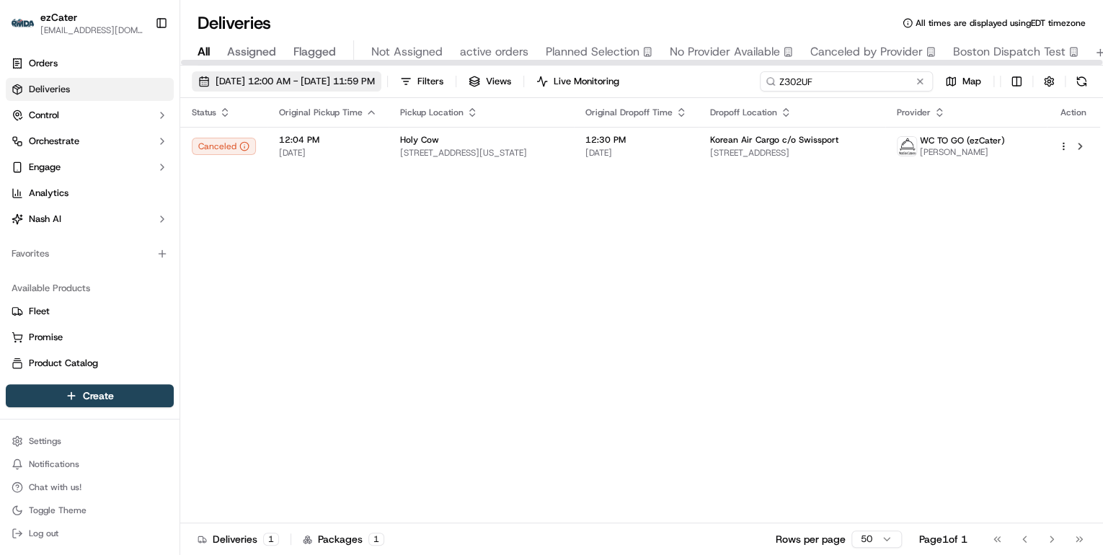
paste input "76GT6"
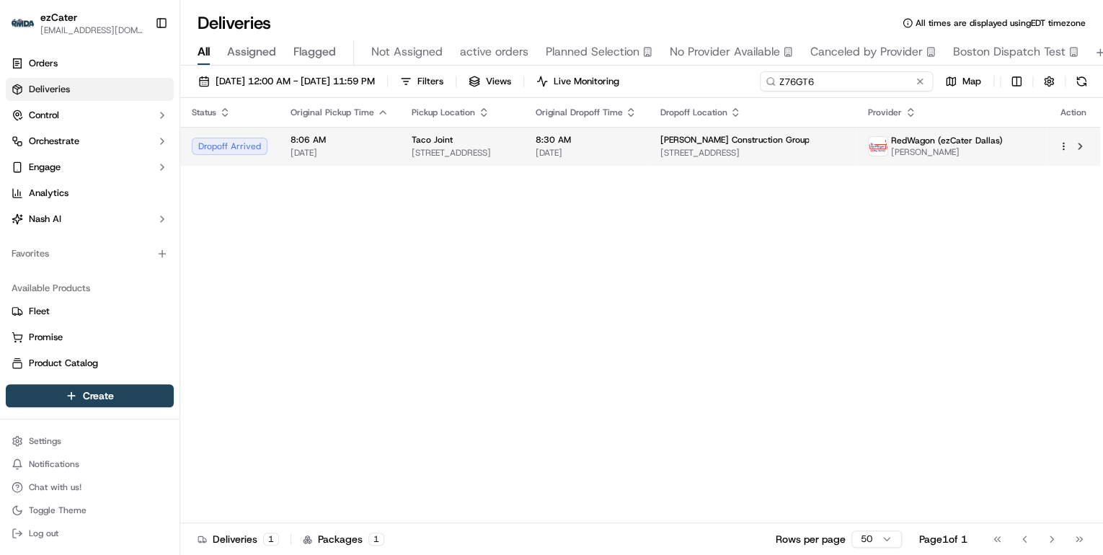
type input "Z76GT6"
click at [412, 150] on span "1300 W Plano Pkwy Ste 100, Plano, TX 75075, USA" at bounding box center [462, 153] width 100 height 12
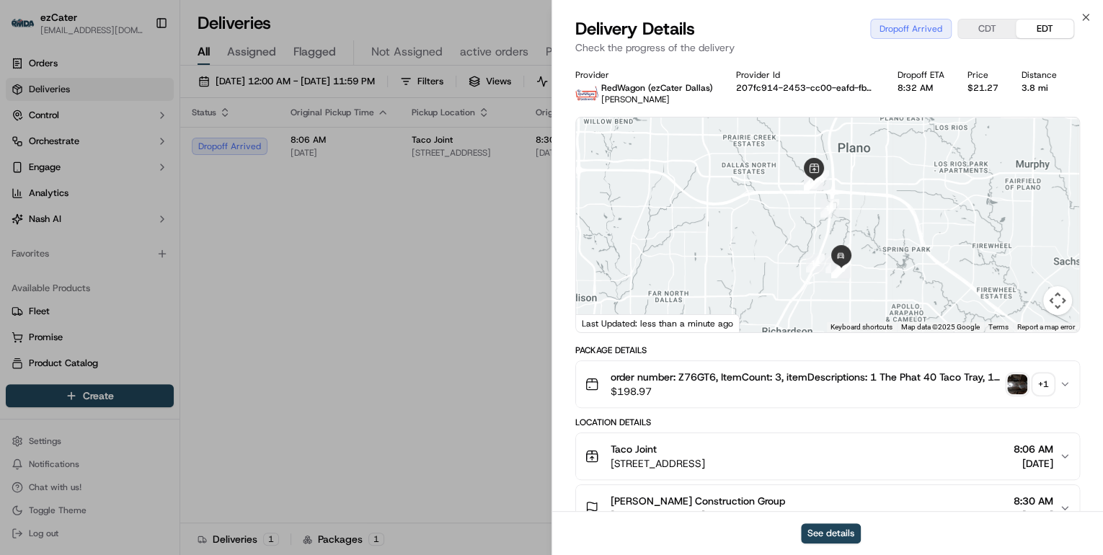
scroll to position [173, 0]
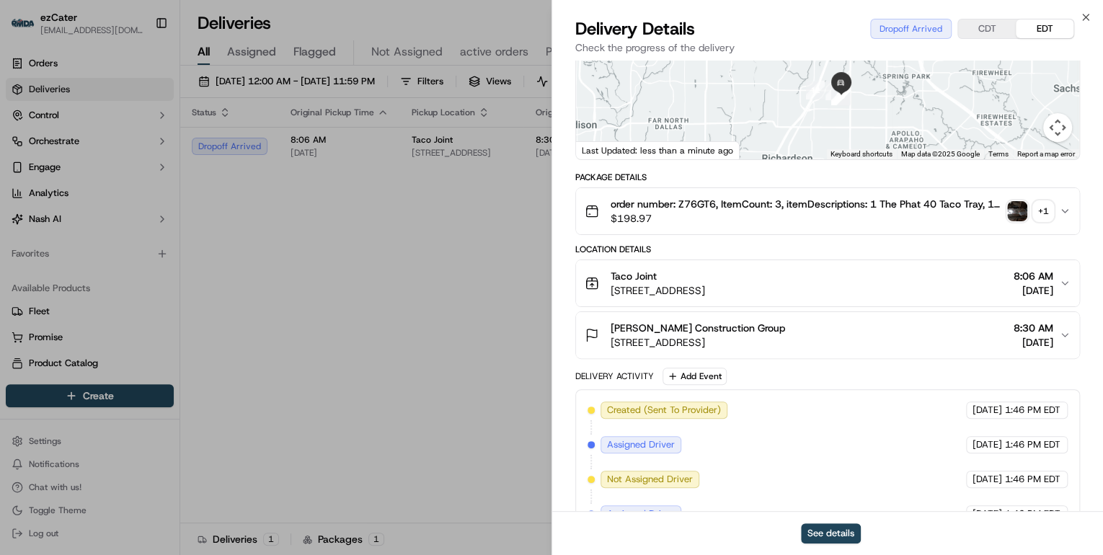
click at [785, 342] on span "1217 Digital Dr #100, Richardson, TX 75081, USA" at bounding box center [698, 342] width 174 height 14
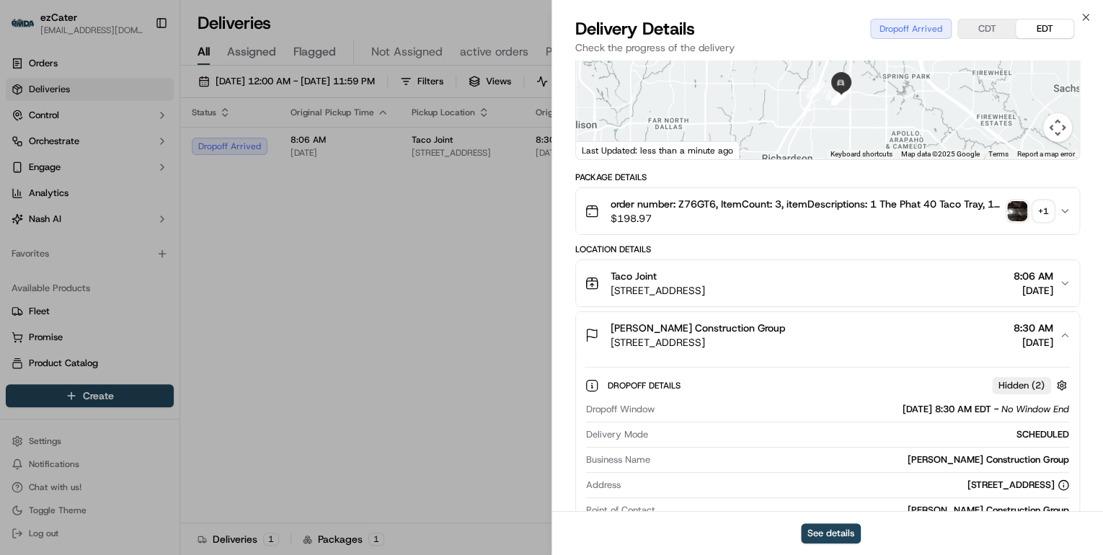
scroll to position [346, 0]
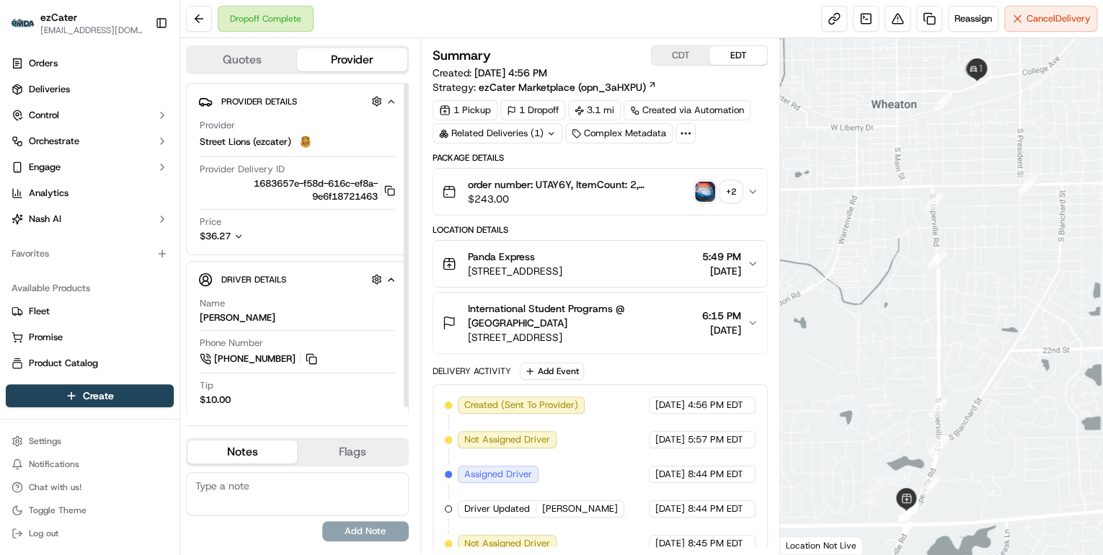
click at [239, 239] on icon "button" at bounding box center [239, 236] width 10 height 10
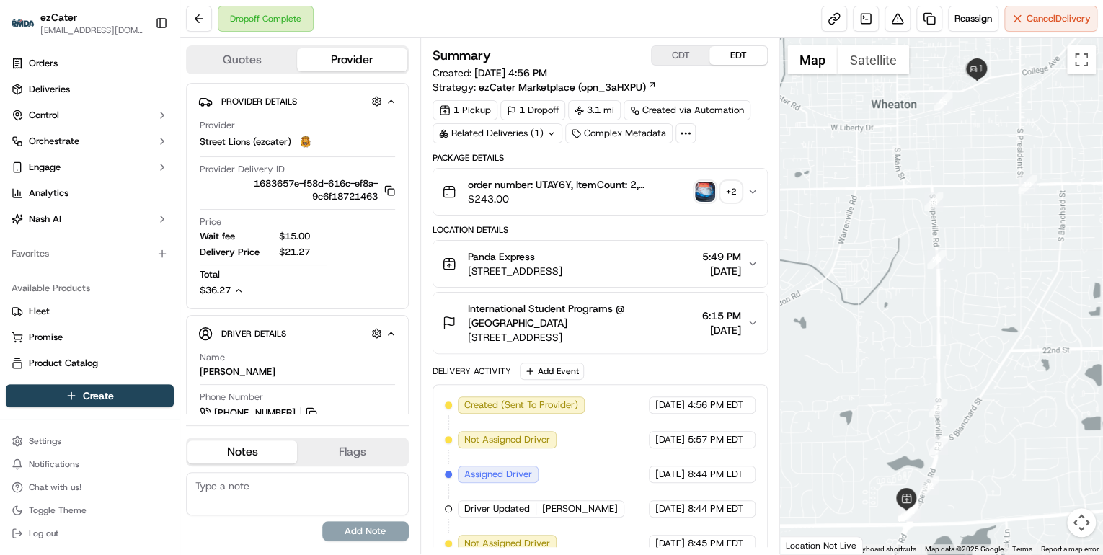
click at [901, 253] on div at bounding box center [941, 296] width 323 height 516
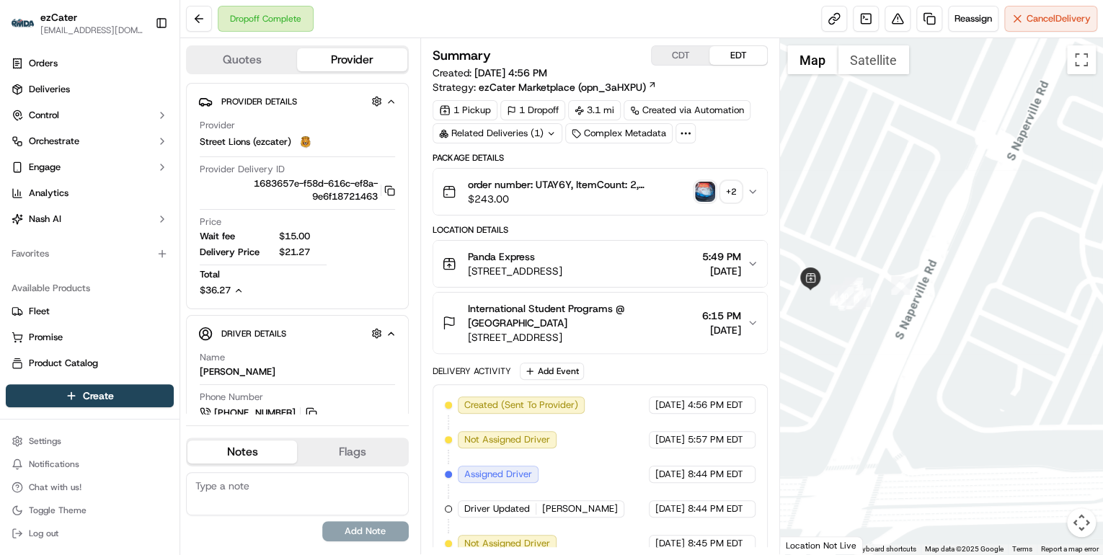
drag, startPoint x: 846, startPoint y: 340, endPoint x: 957, endPoint y: 345, distance: 111.1
click at [957, 345] on div at bounding box center [941, 296] width 323 height 516
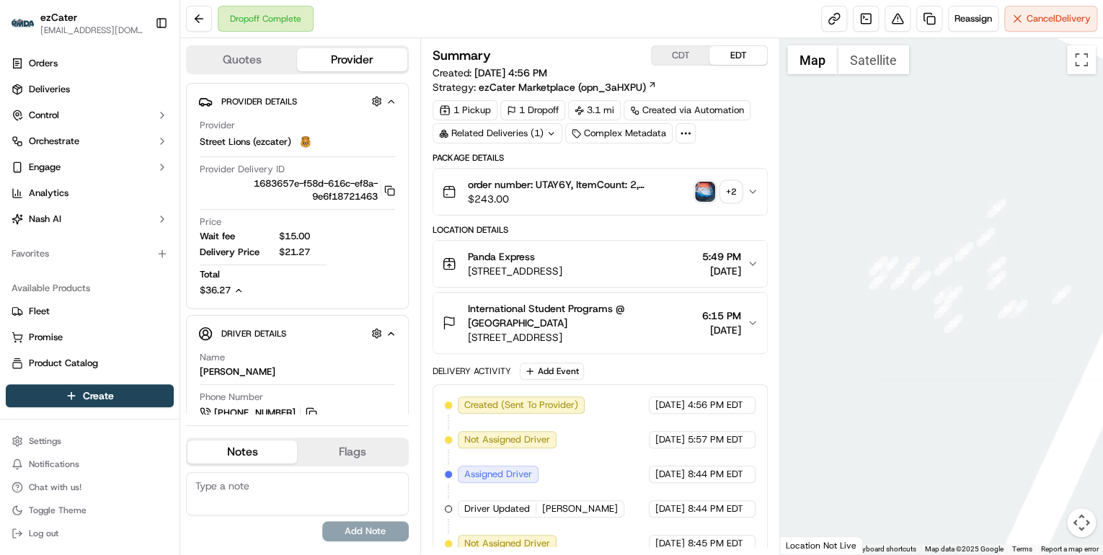
drag, startPoint x: 909, startPoint y: 337, endPoint x: 969, endPoint y: 350, distance: 61.2
click at [969, 350] on div at bounding box center [941, 296] width 323 height 516
drag, startPoint x: 882, startPoint y: 387, endPoint x: 867, endPoint y: 375, distance: 19.5
click at [867, 375] on div at bounding box center [941, 296] width 323 height 516
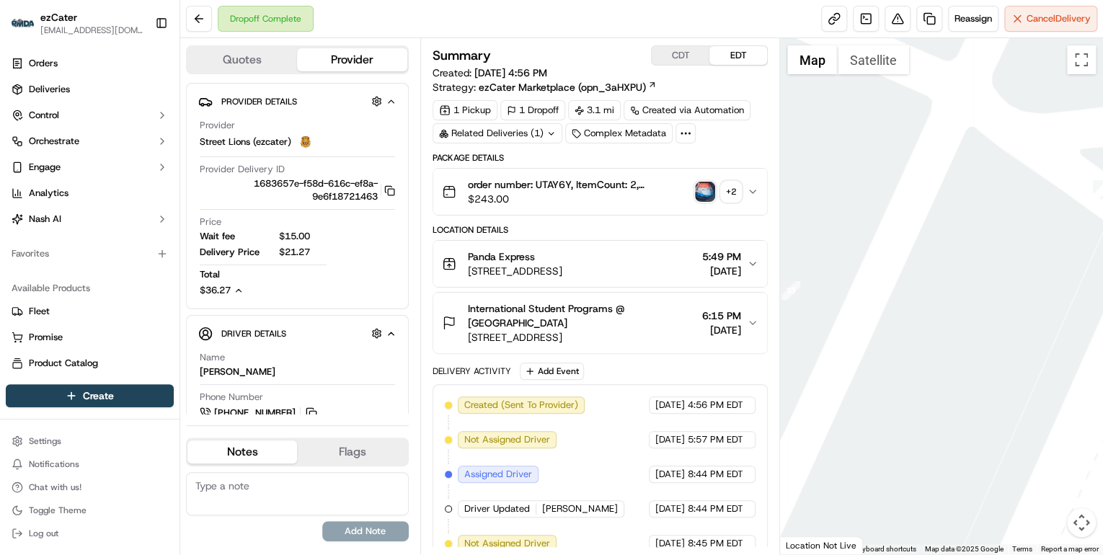
drag, startPoint x: 1048, startPoint y: 443, endPoint x: 779, endPoint y: 394, distance: 274.2
click at [780, 395] on div at bounding box center [941, 296] width 323 height 516
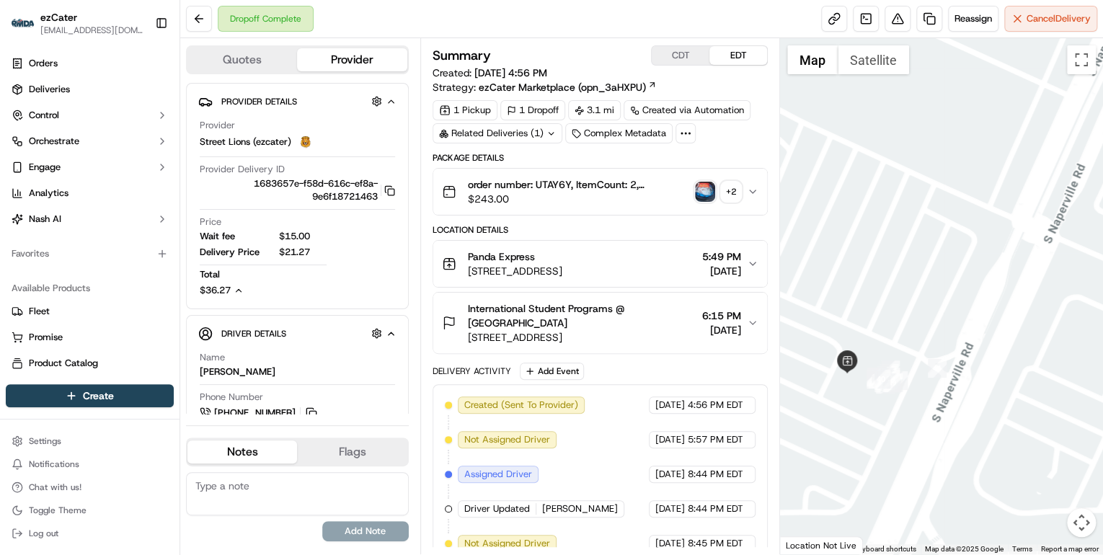
drag, startPoint x: 954, startPoint y: 459, endPoint x: 918, endPoint y: 408, distance: 62.0
click at [918, 408] on div at bounding box center [941, 296] width 323 height 516
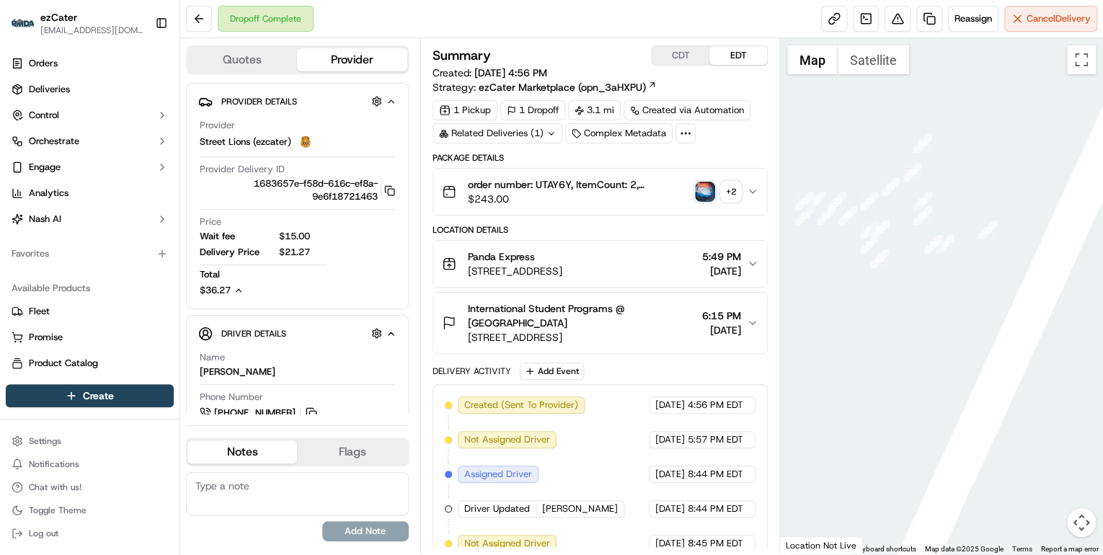
drag, startPoint x: 881, startPoint y: 286, endPoint x: 911, endPoint y: 362, distance: 81.5
click at [911, 362] on div at bounding box center [941, 296] width 323 height 516
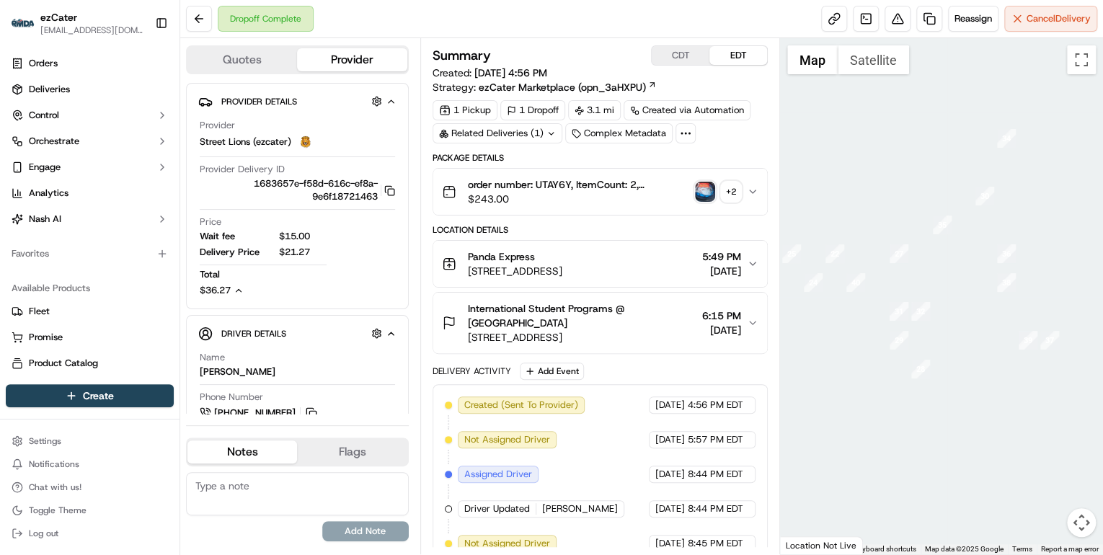
drag, startPoint x: 919, startPoint y: 322, endPoint x: 984, endPoint y: 342, distance: 68.0
click at [984, 342] on div at bounding box center [941, 296] width 323 height 516
drag, startPoint x: 957, startPoint y: 349, endPoint x: 1009, endPoint y: 368, distance: 55.4
click at [1009, 368] on div at bounding box center [941, 296] width 323 height 516
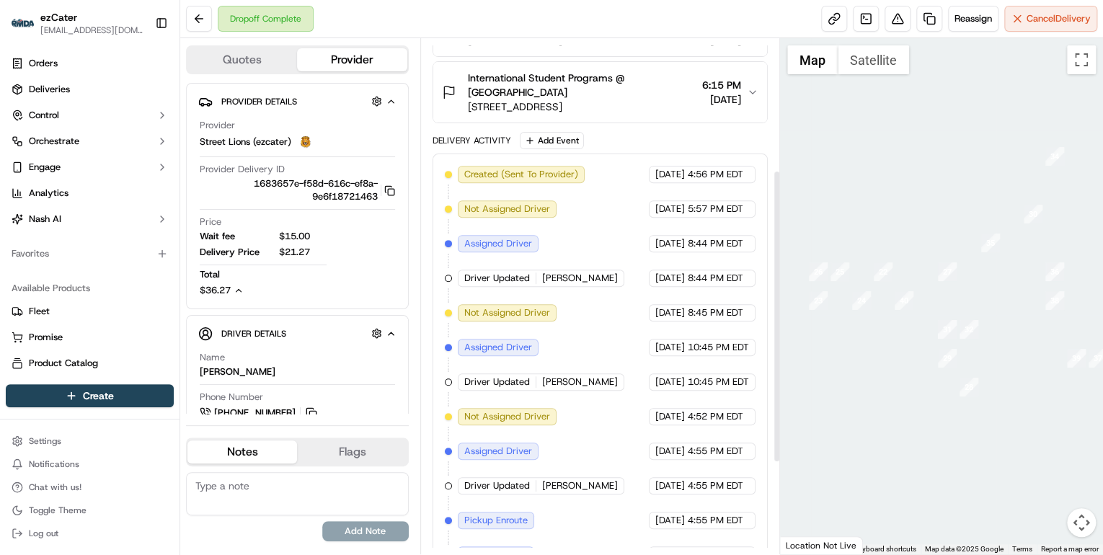
scroll to position [391, 0]
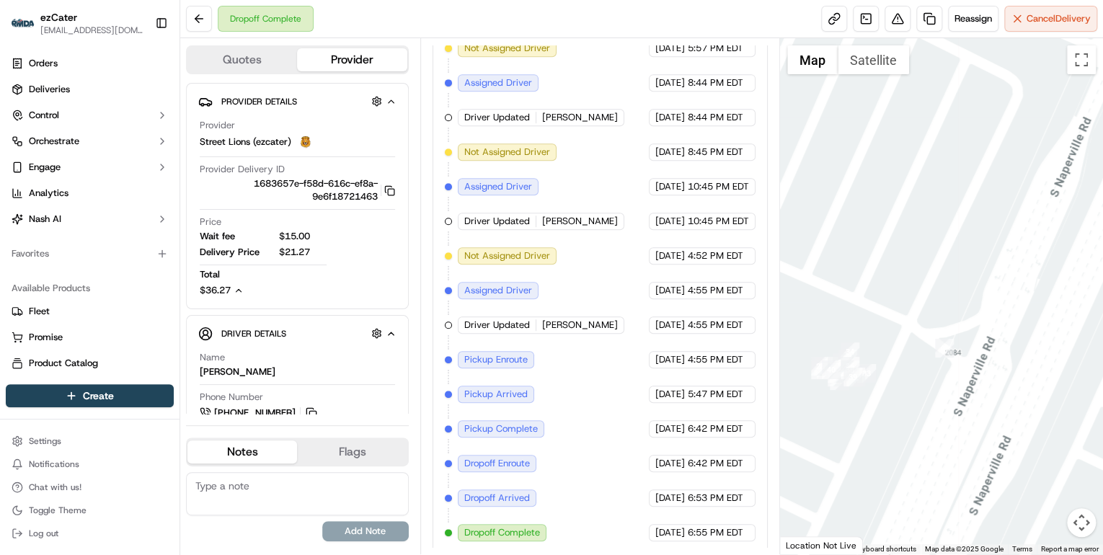
drag, startPoint x: 1017, startPoint y: 439, endPoint x: 929, endPoint y: 370, distance: 111.9
click at [900, 411] on div at bounding box center [941, 296] width 323 height 516
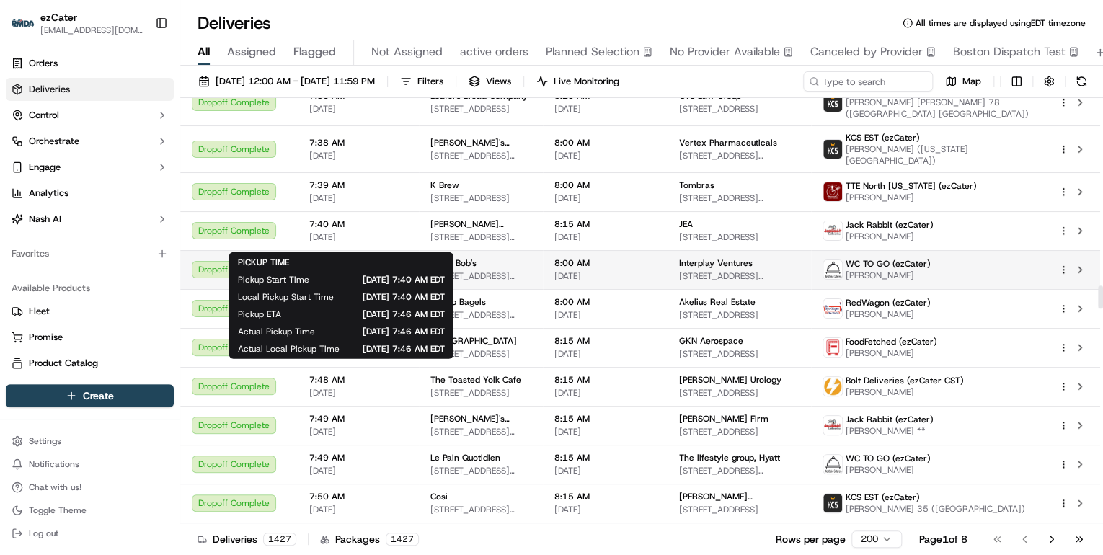
scroll to position [3634, 0]
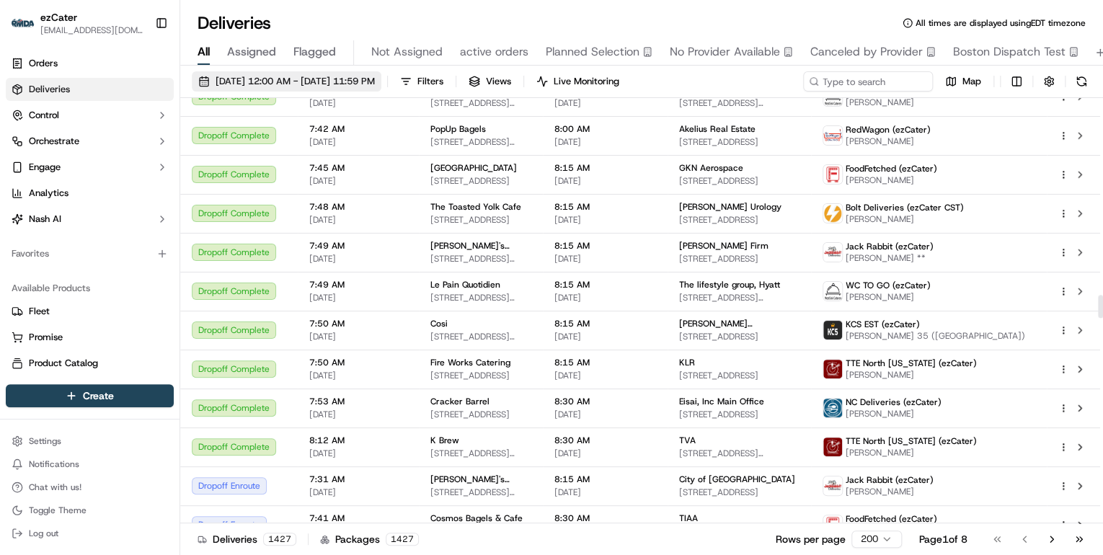
click at [294, 80] on span "[DATE] 12:00 AM - [DATE] 11:59 PM" at bounding box center [295, 81] width 159 height 13
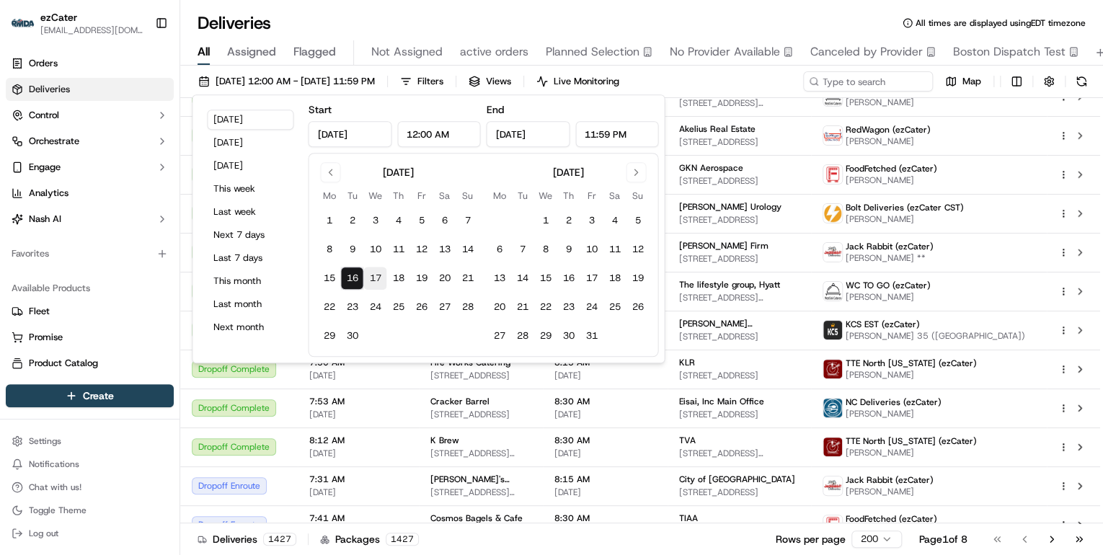
click at [377, 276] on button "17" at bounding box center [374, 278] width 23 height 23
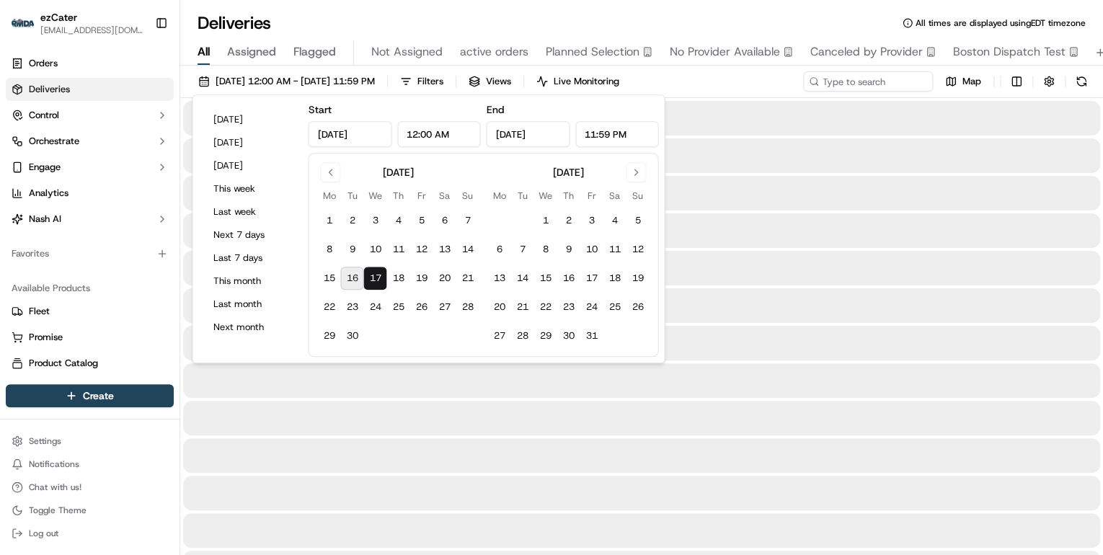
type input "[DATE]"
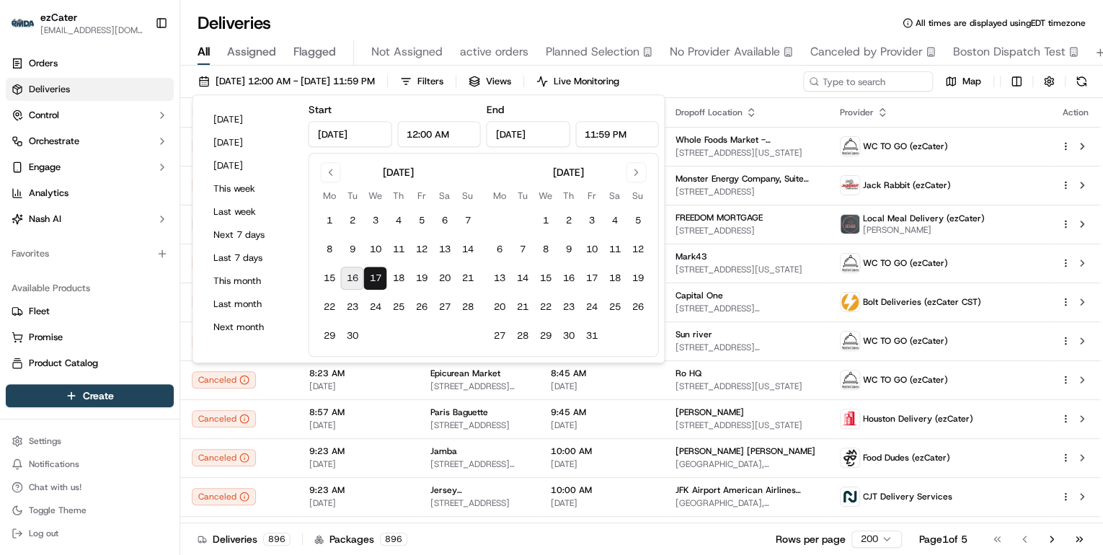
click at [329, 15] on div "Deliveries All times are displayed using EDT timezone" at bounding box center [641, 23] width 923 height 23
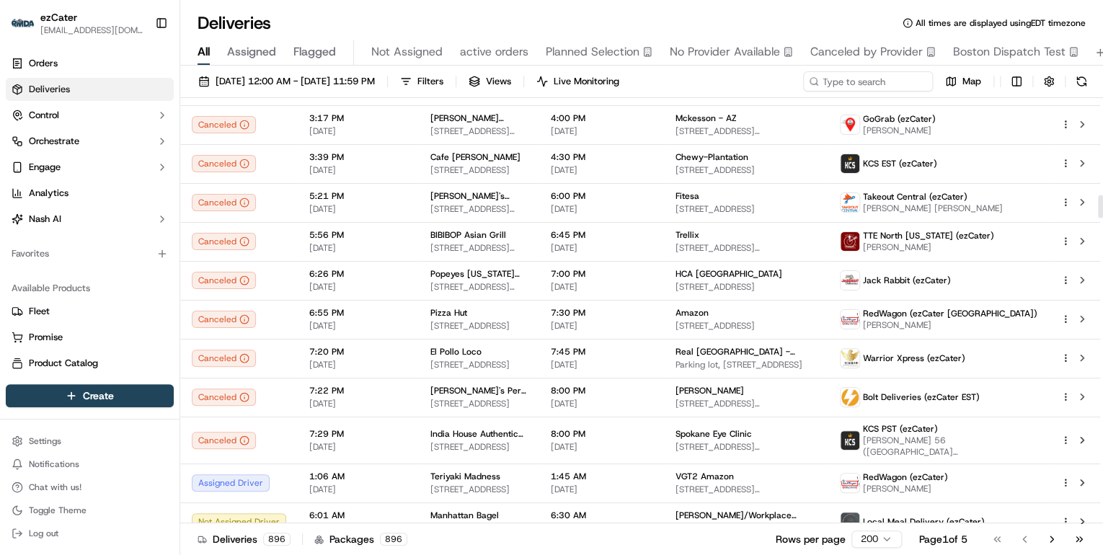
scroll to position [1903, 0]
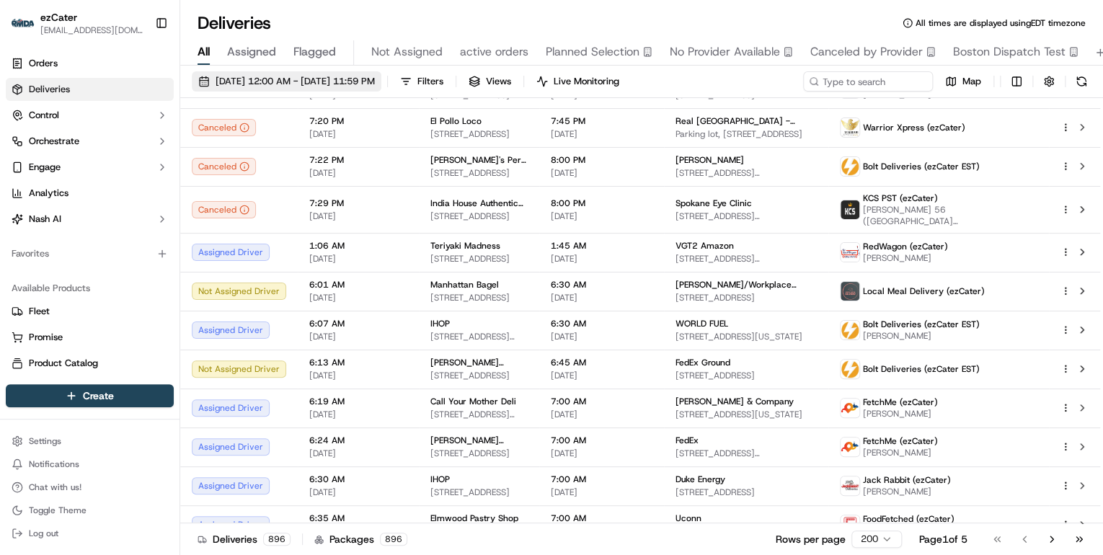
click at [300, 87] on span "09/17/2025 12:00 AM - 09/17/2025 11:59 PM" at bounding box center [295, 81] width 159 height 13
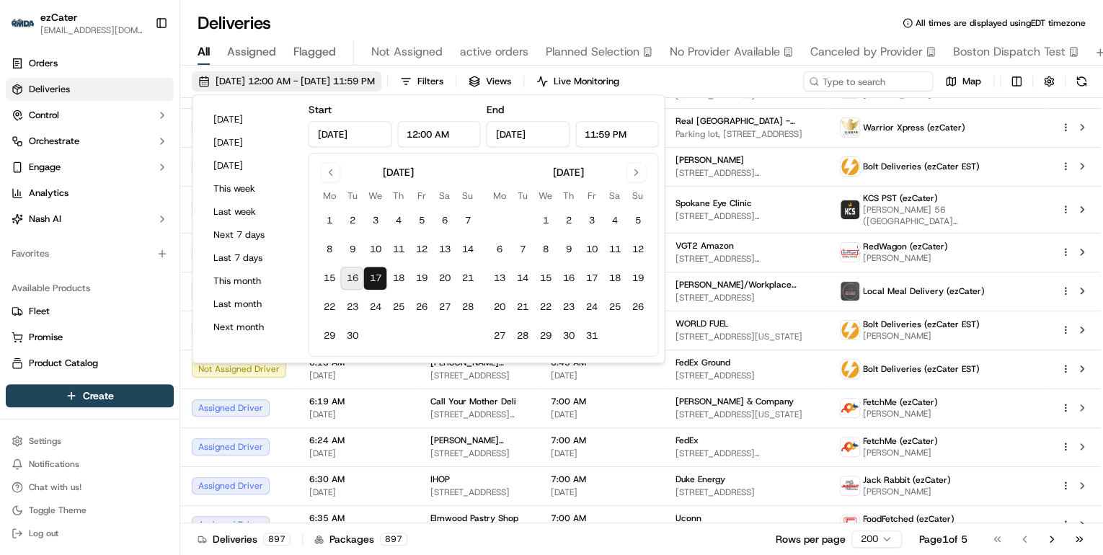
click at [401, 279] on button "18" at bounding box center [397, 278] width 23 height 23
type input "Sep 18, 2025"
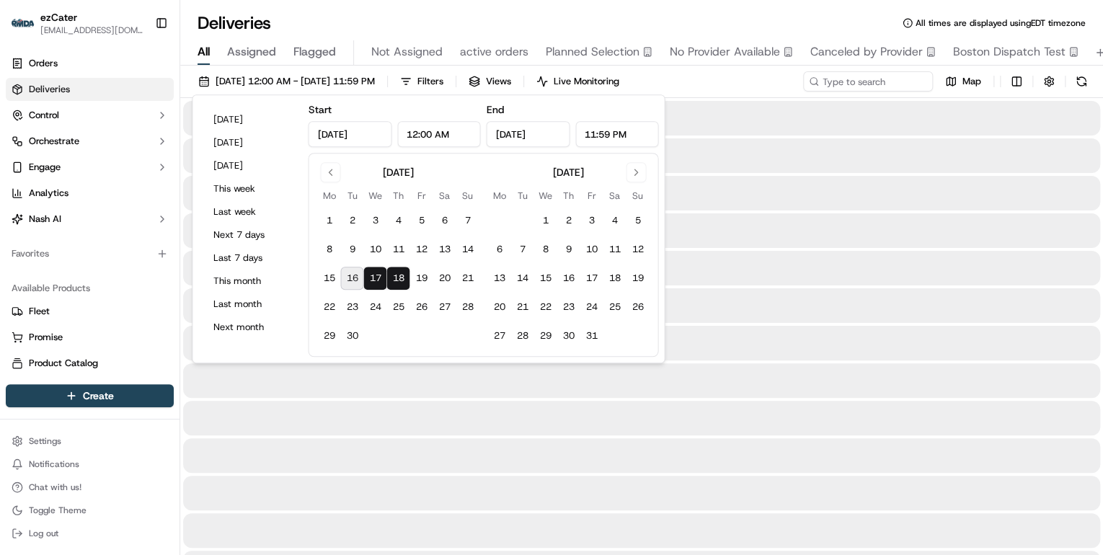
click at [400, 280] on button "18" at bounding box center [397, 278] width 23 height 23
type input "Sep 18, 2025"
click at [315, 9] on div "Deliveries All times are displayed using EDT timezone All Assigned Flagged Not …" at bounding box center [641, 277] width 923 height 555
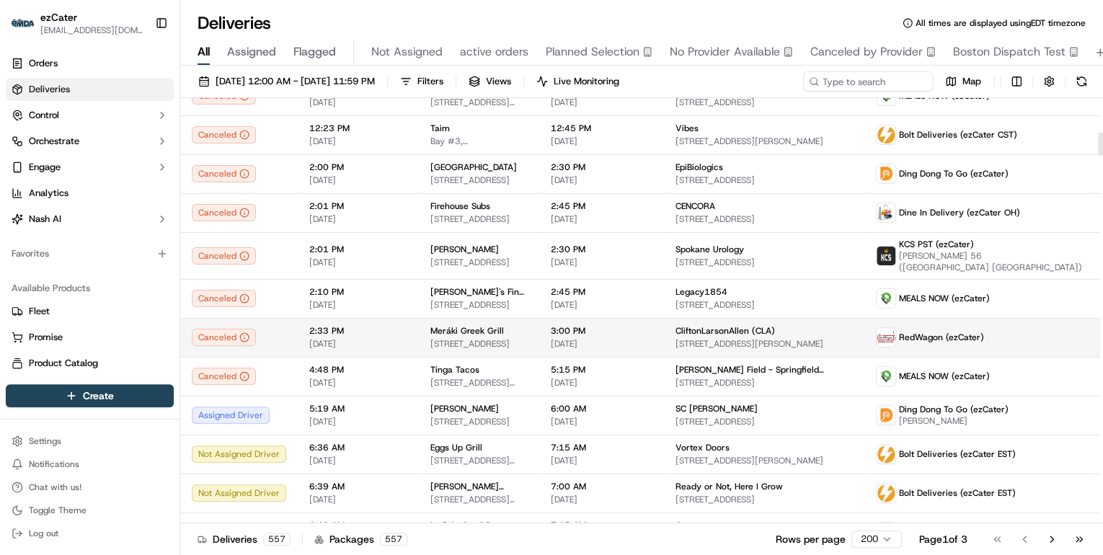
scroll to position [865, 0]
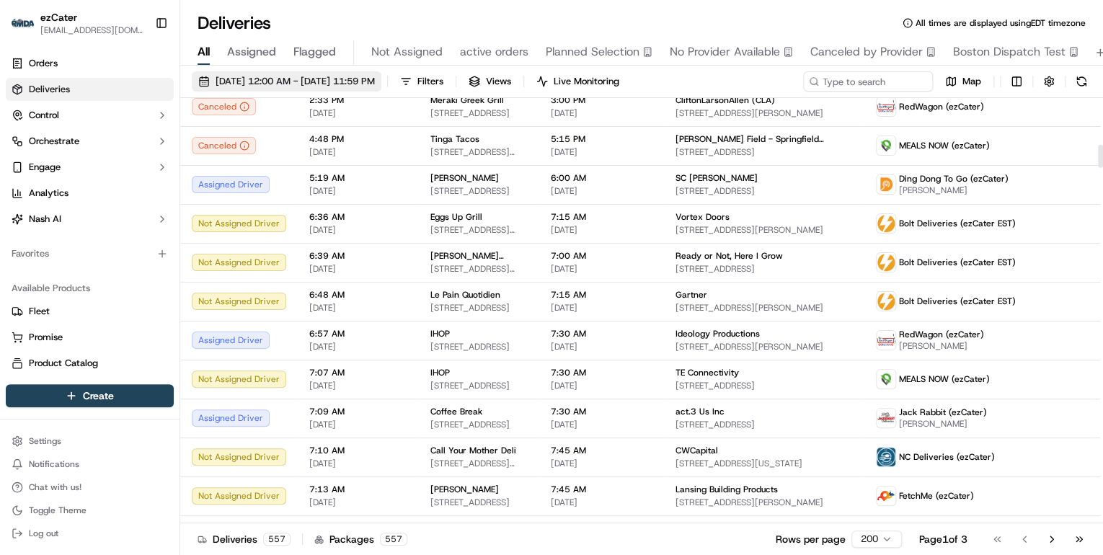
click at [264, 79] on span "09/18/2025 12:00 AM - 09/18/2025 11:59 PM" at bounding box center [295, 81] width 159 height 13
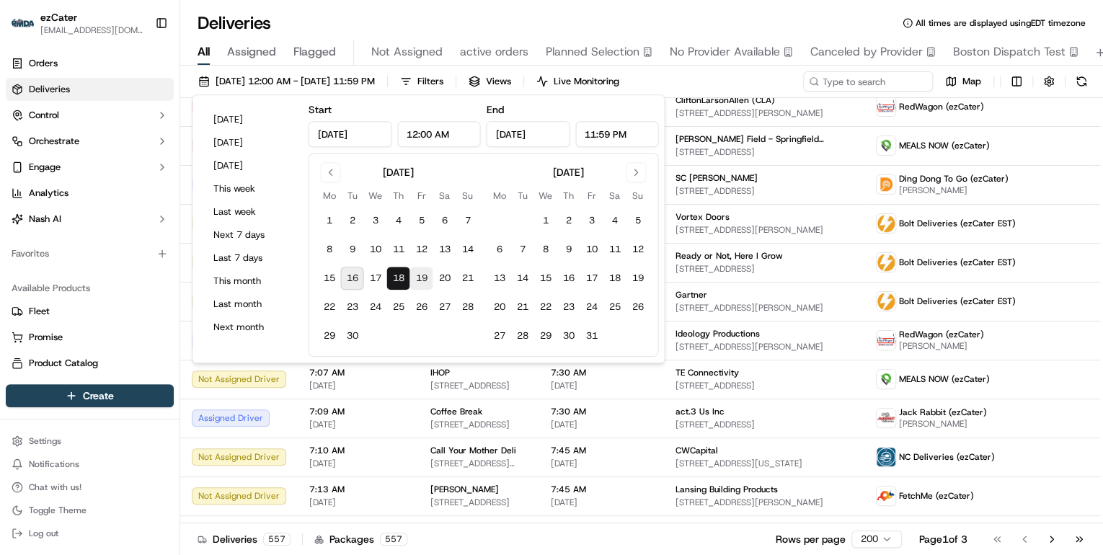
click at [424, 273] on button "19" at bounding box center [421, 278] width 23 height 23
type input "Sep 19, 2025"
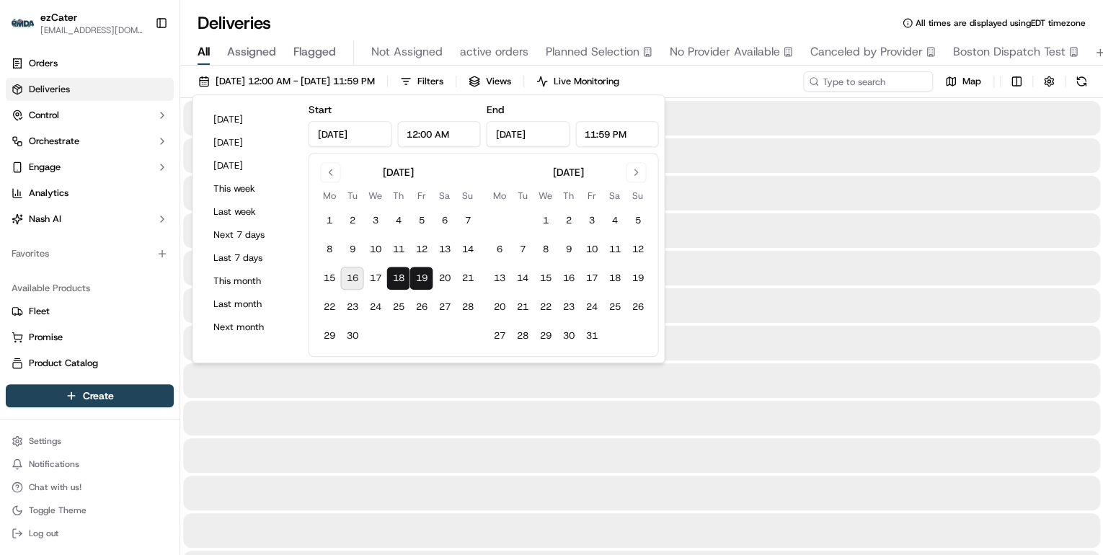
click at [422, 277] on button "19" at bounding box center [421, 278] width 23 height 23
type input "Sep 19, 2025"
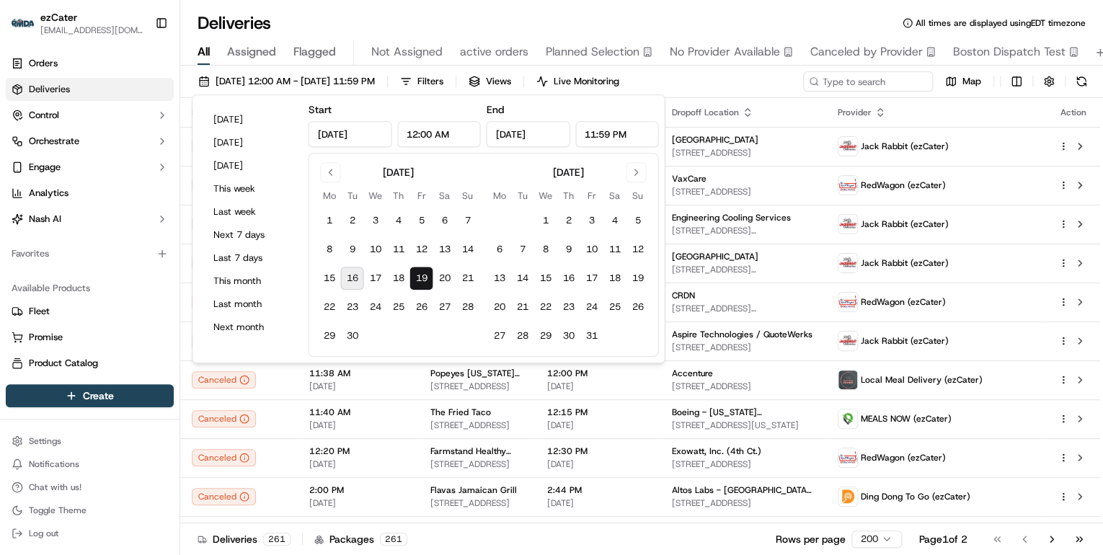
click at [600, 24] on div "Deliveries All times are displayed using EDT timezone" at bounding box center [641, 23] width 923 height 23
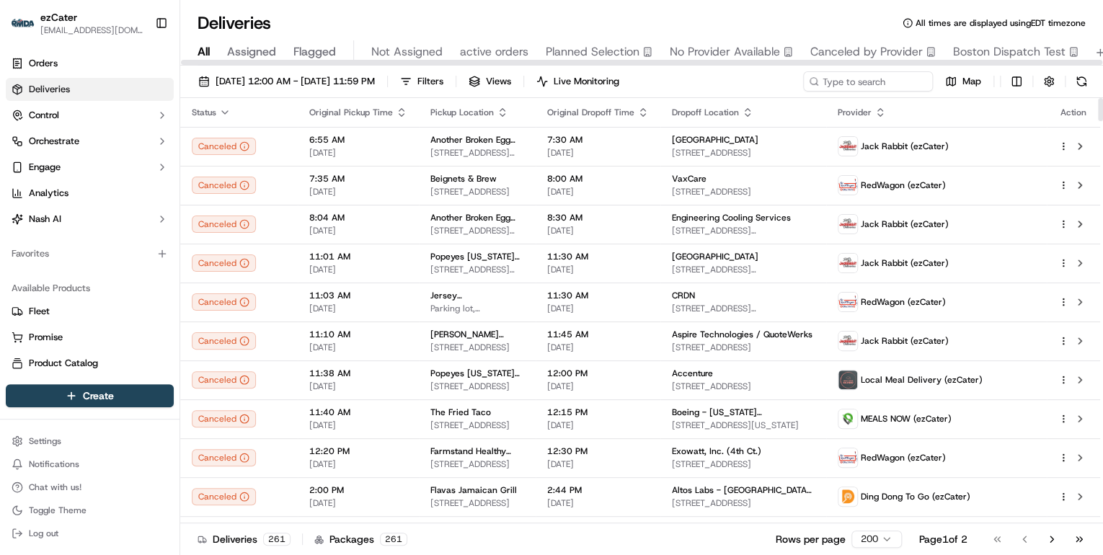
click at [202, 52] on span "All" at bounding box center [204, 51] width 12 height 17
click at [239, 81] on span "09/19/2025 12:00 AM - 09/19/2025 11:59 PM" at bounding box center [295, 81] width 159 height 13
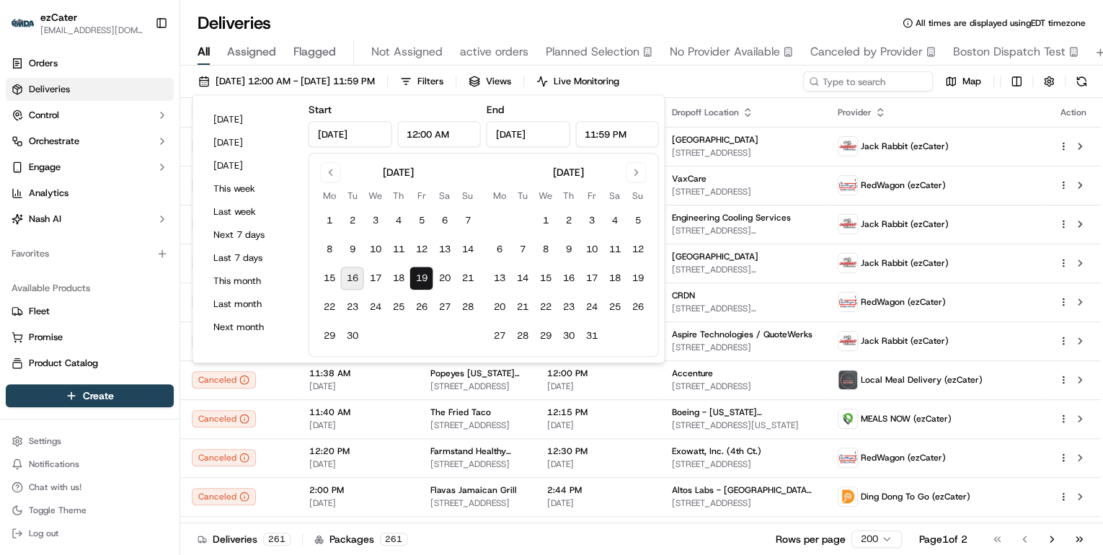
click at [350, 275] on button "16" at bounding box center [351, 278] width 23 height 23
type input "Sep 16, 2025"
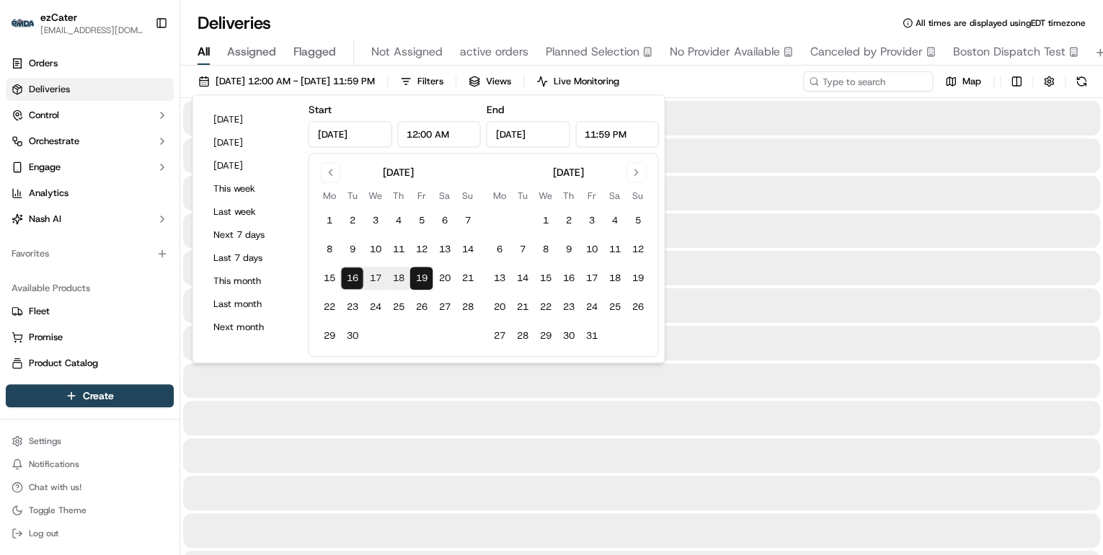
click at [350, 275] on button "16" at bounding box center [351, 278] width 23 height 23
type input "Sep 16, 2025"
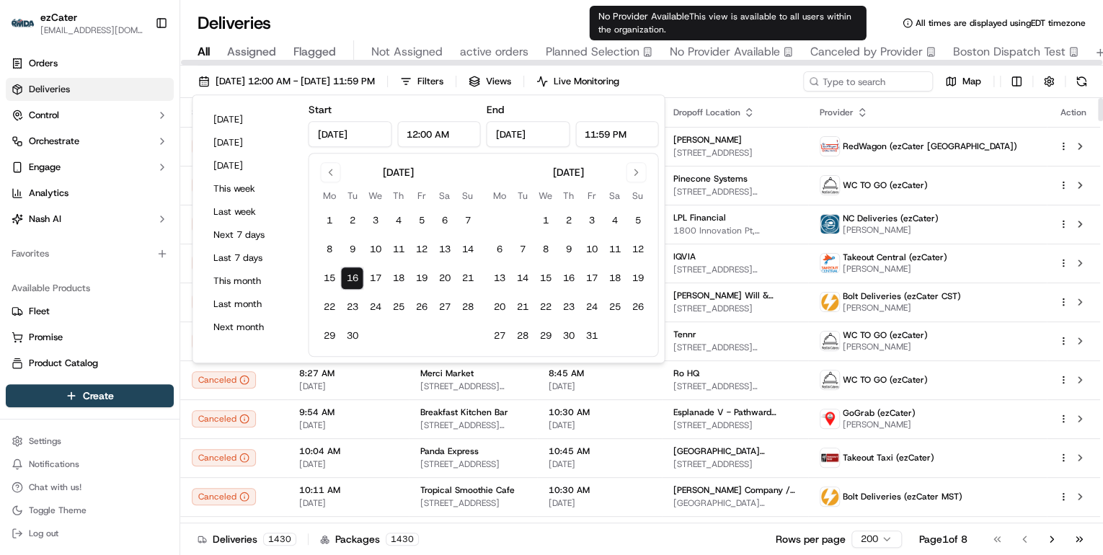
click at [502, 9] on div "Deliveries All times are displayed using EDT timezone All Assigned Flagged Not …" at bounding box center [641, 277] width 923 height 555
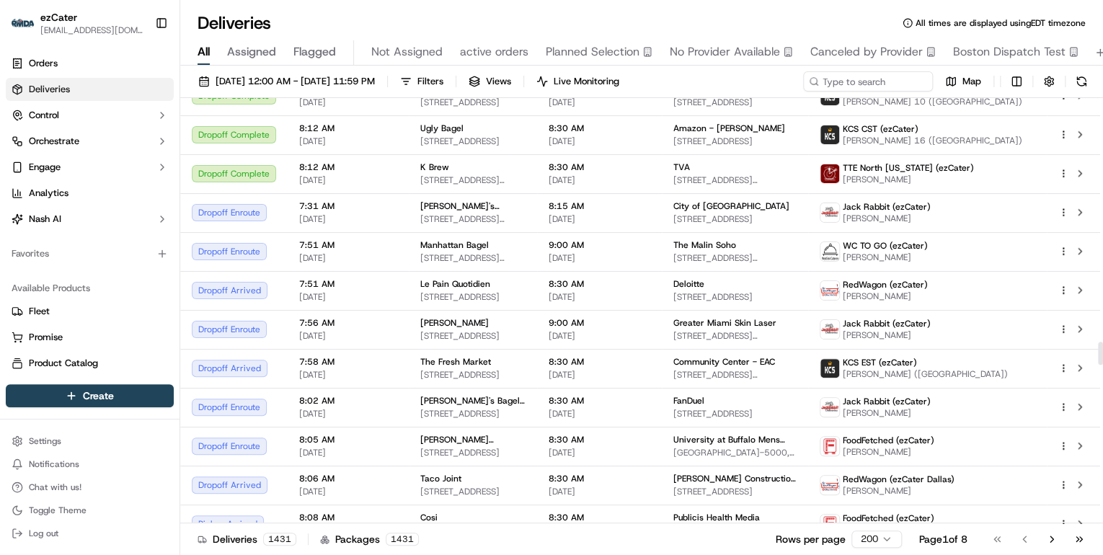
scroll to position [4556, 0]
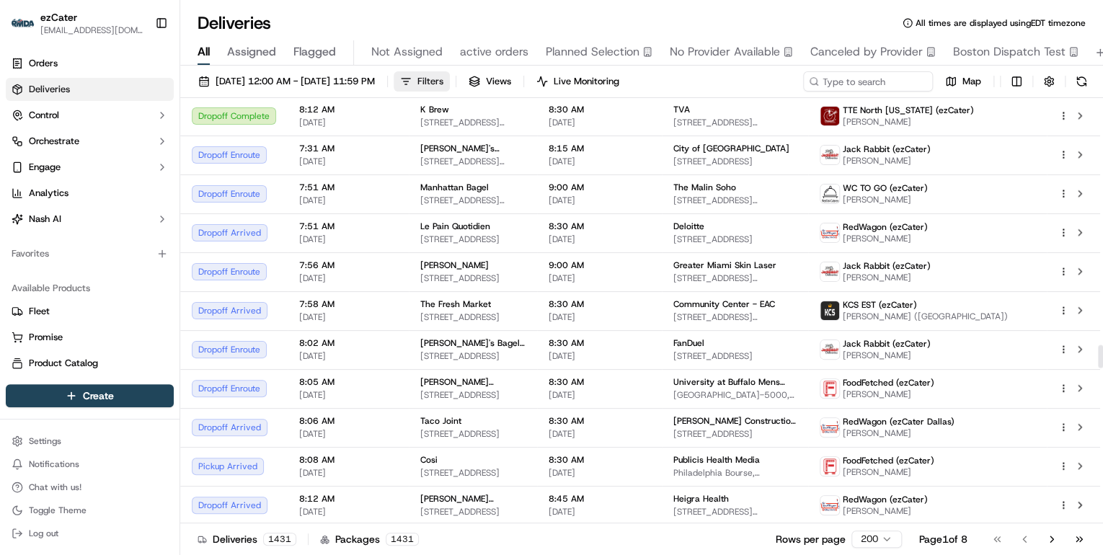
click at [450, 87] on button "Filters" at bounding box center [422, 81] width 56 height 20
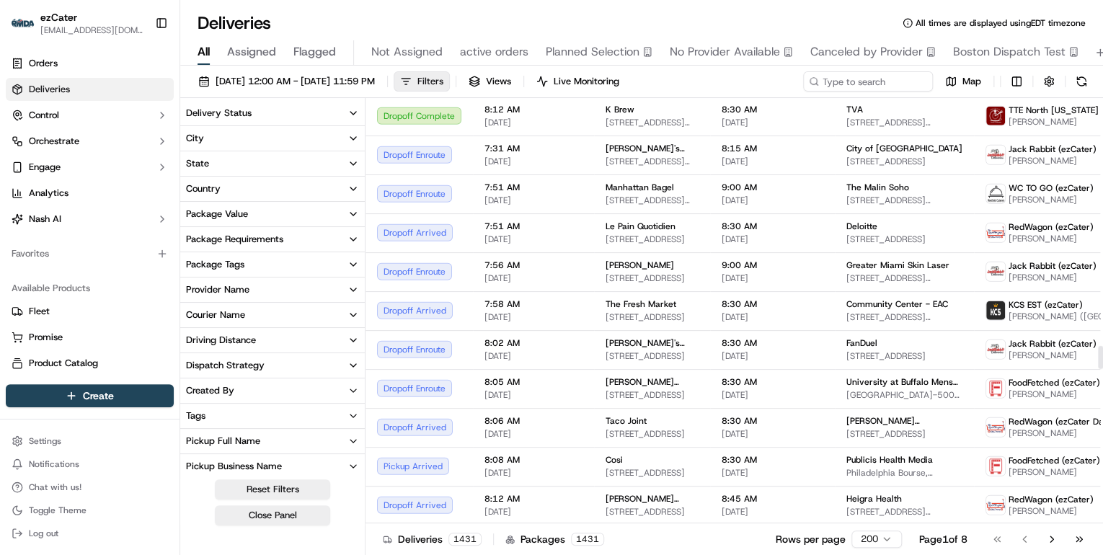
scroll to position [4572, 0]
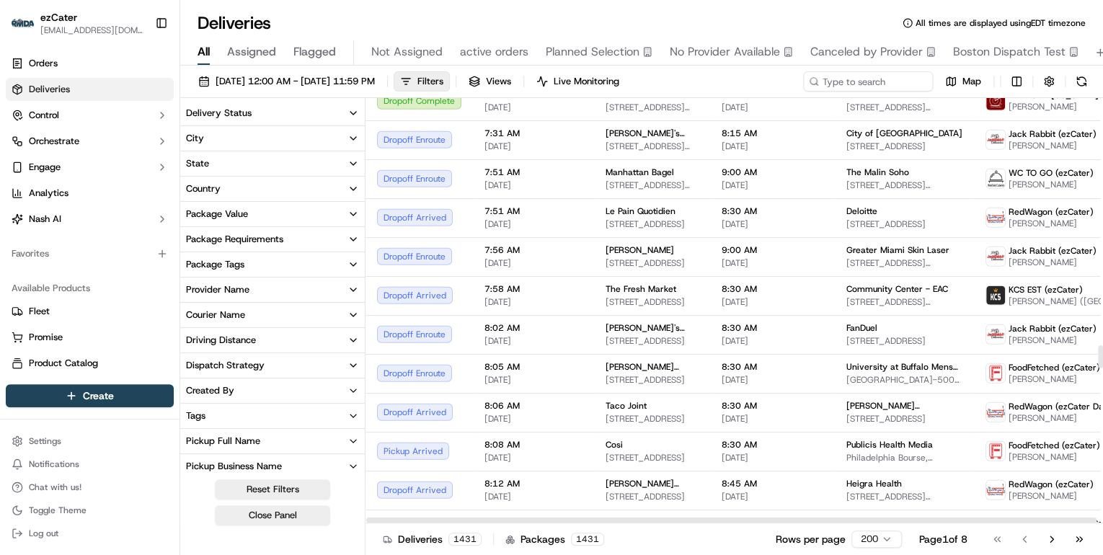
click at [355, 116] on icon "button" at bounding box center [354, 113] width 12 height 12
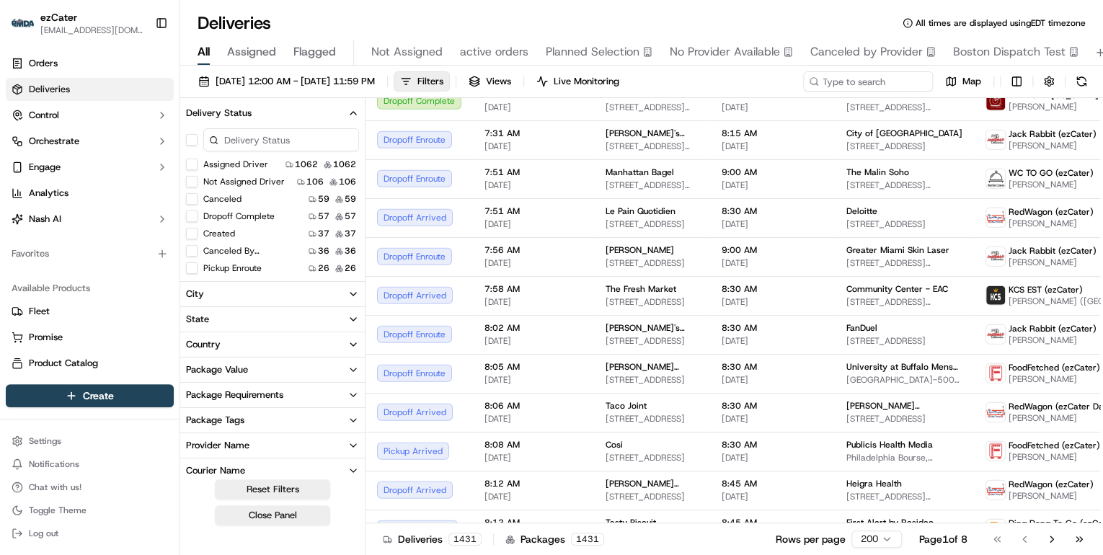
click at [192, 167] on button "Assigned Driver" at bounding box center [192, 165] width 12 height 12
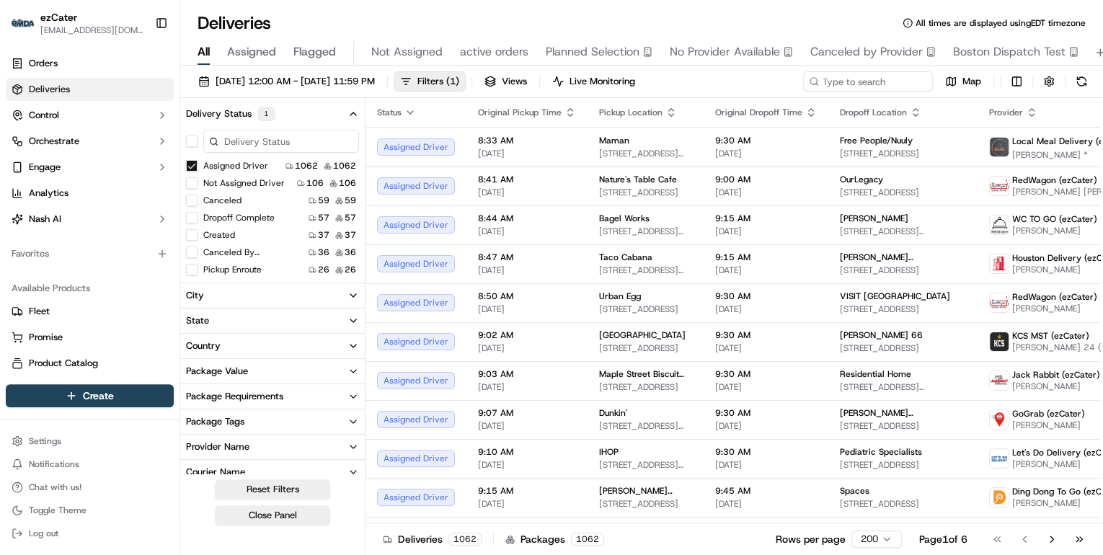
click at [190, 185] on button "Not Assigned Driver" at bounding box center [192, 183] width 12 height 12
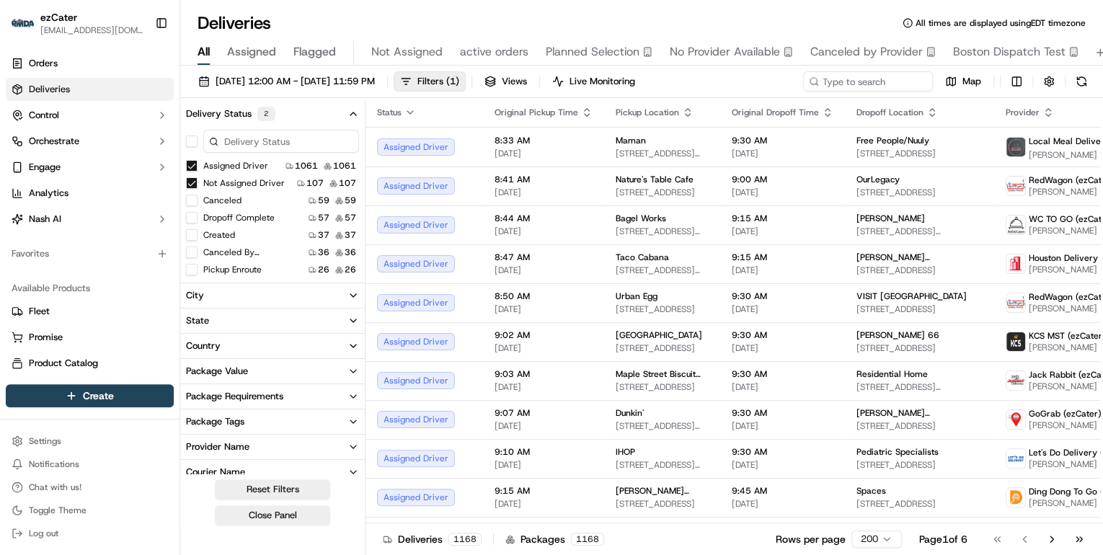
click at [192, 236] on button "Created" at bounding box center [192, 235] width 12 height 12
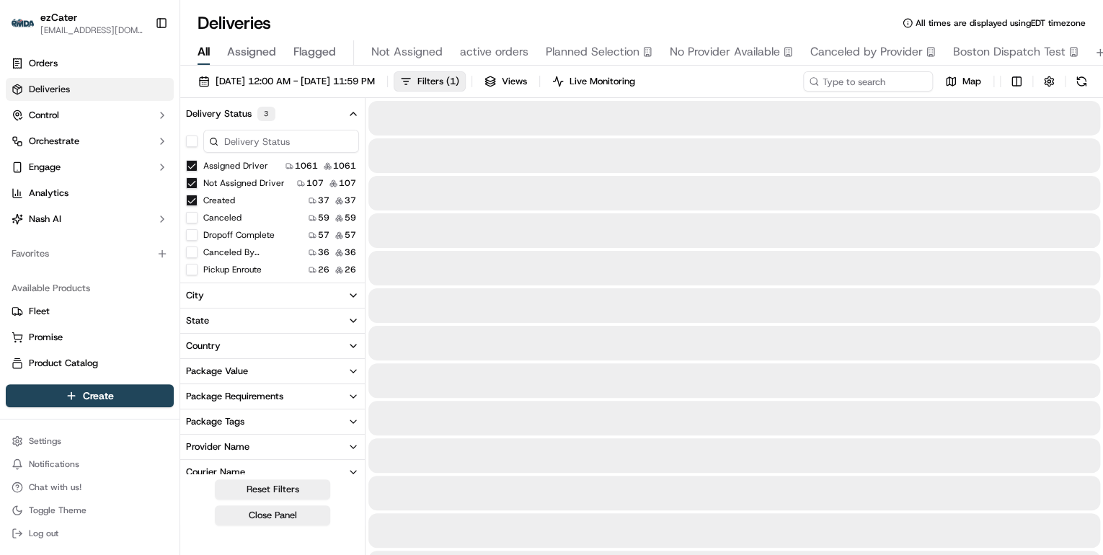
click at [193, 273] on button "Pickup Enroute" at bounding box center [192, 270] width 12 height 12
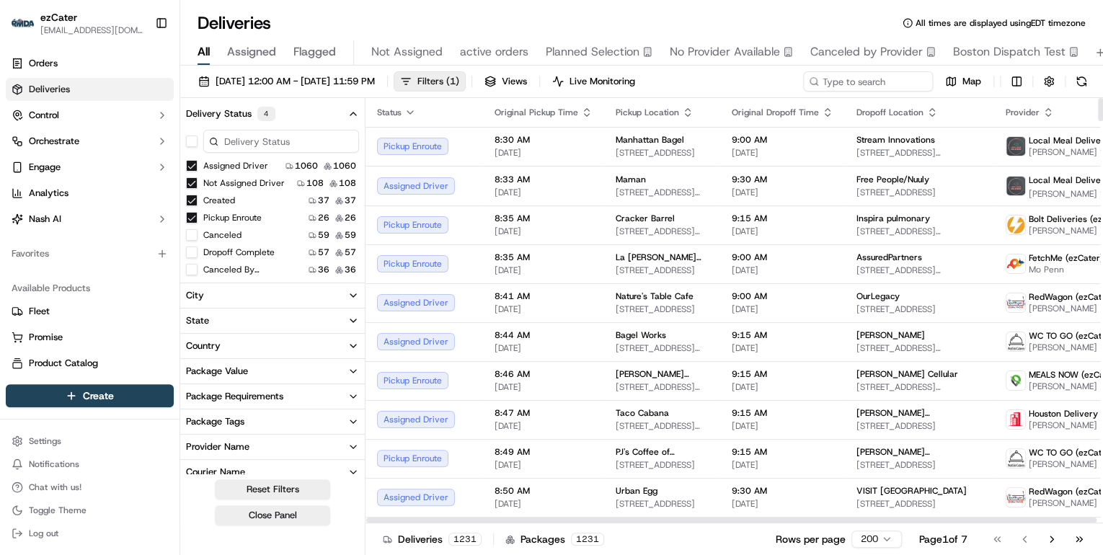
click at [459, 83] on span "Filters ( 1 )" at bounding box center [438, 81] width 42 height 13
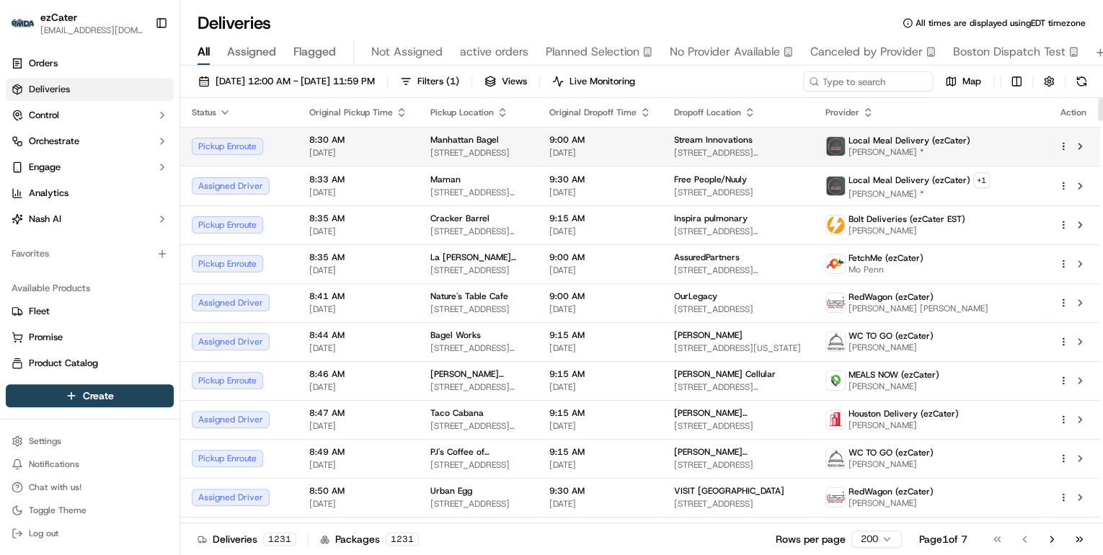
click at [412, 156] on td "8:30 AM 09/16/2025" at bounding box center [358, 146] width 121 height 39
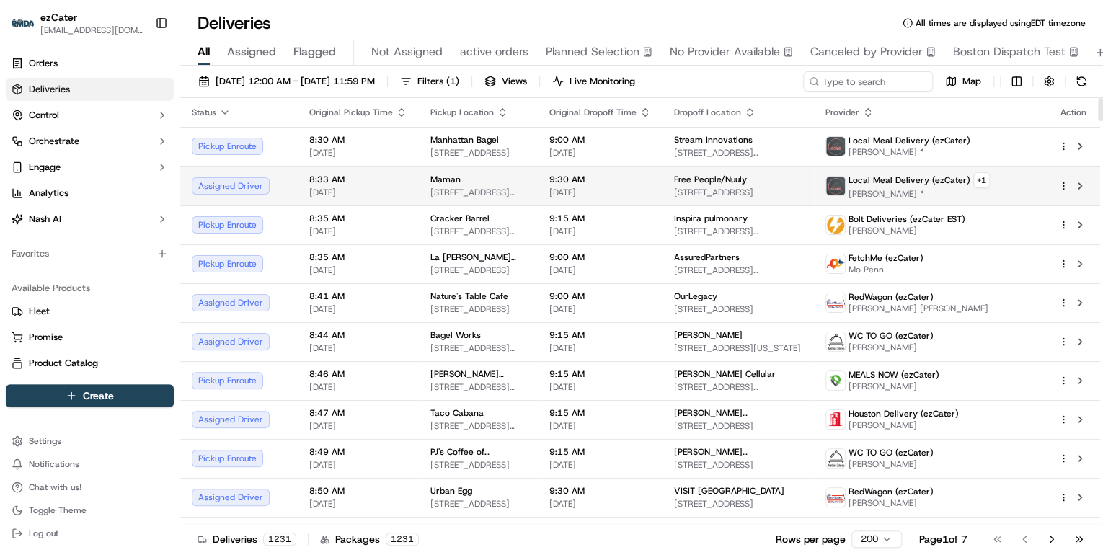
click at [409, 187] on td "8:33 AM 09/16/2025" at bounding box center [358, 186] width 121 height 40
